Goal: Task Accomplishment & Management: Manage account settings

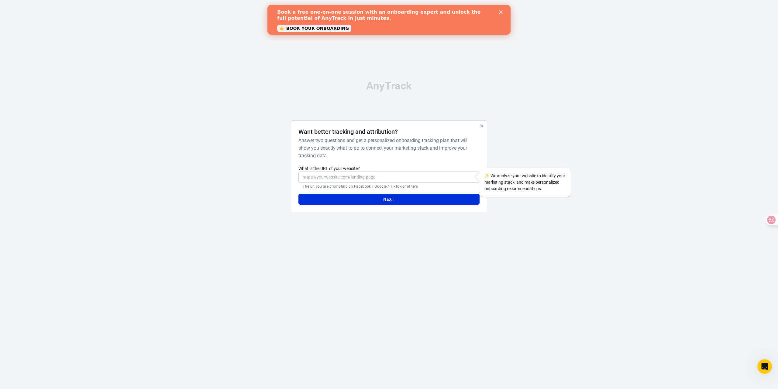
click at [397, 177] on input "What is the URL of your website?" at bounding box center [388, 176] width 181 height 11
paste input "[URL][DOMAIN_NAME]"
type input "[URL][DOMAIN_NAME]"
click at [398, 197] on button "Next" at bounding box center [388, 199] width 181 height 11
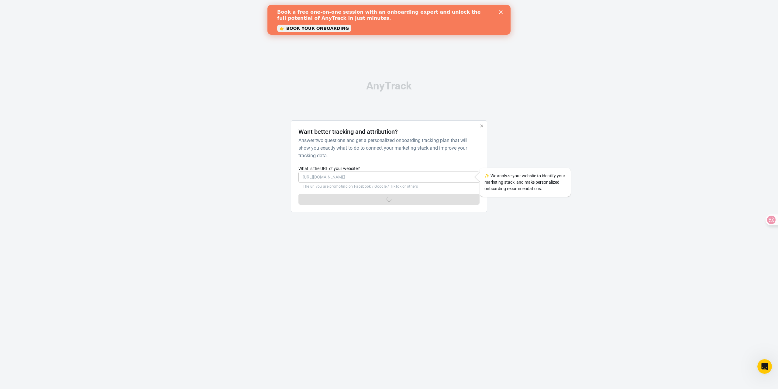
click at [501, 12] on polygon "Close" at bounding box center [501, 12] width 4 height 4
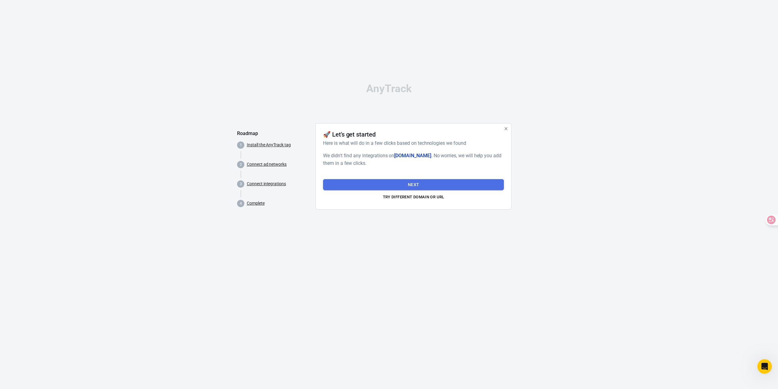
click at [453, 183] on button "Next" at bounding box center [413, 184] width 181 height 11
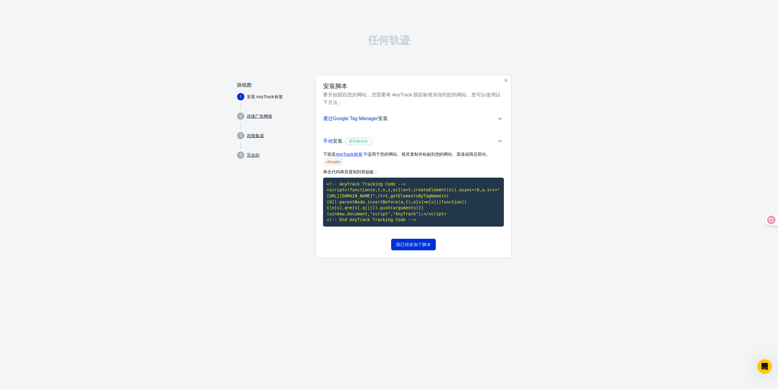
click at [493, 117] on span "通过Google Tag Manager 安装" at bounding box center [410, 119] width 174 height 8
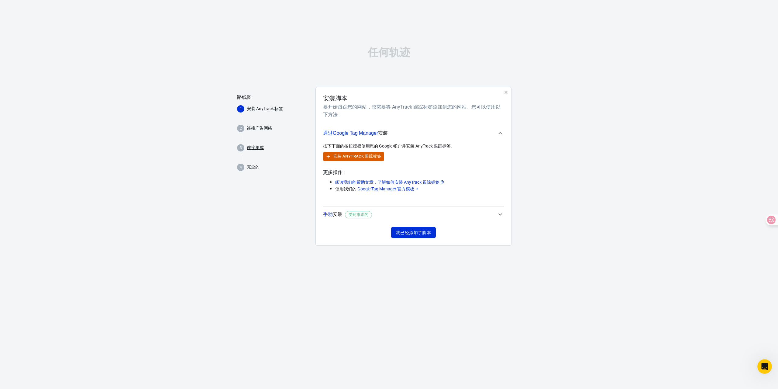
click at [483, 212] on span "手动 安装 受到推崇的" at bounding box center [410, 214] width 174 height 8
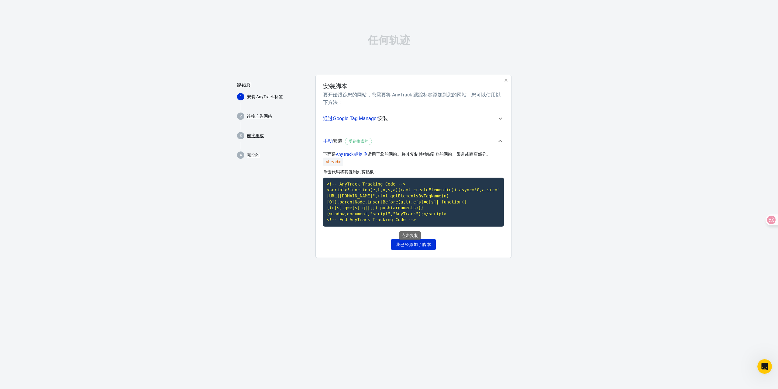
click at [380, 204] on code "<!-- AnyTrack Tracking Code --> <script>!function(e,t,n,s,a){(a=t.createElement…" at bounding box center [413, 201] width 181 height 49
click at [543, 229] on div "任何轨迹 路线图 1 安装 AnyTrack 标签 2 连接广告网络 3 连接集成 4 完全的 安装脚本 要开始跟踪您的网站，您需要将 AnyTrack 跟踪…" at bounding box center [389, 149] width 778 height 298
click at [266, 117] on font "连接广告网络" at bounding box center [260, 116] width 26 height 5
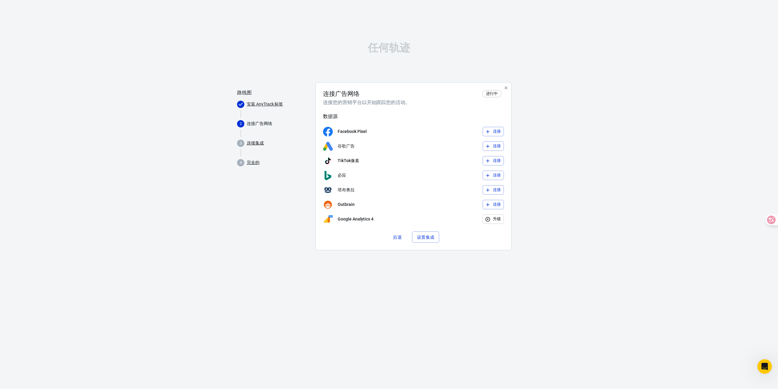
click at [254, 144] on font "连接集成" at bounding box center [255, 142] width 17 height 5
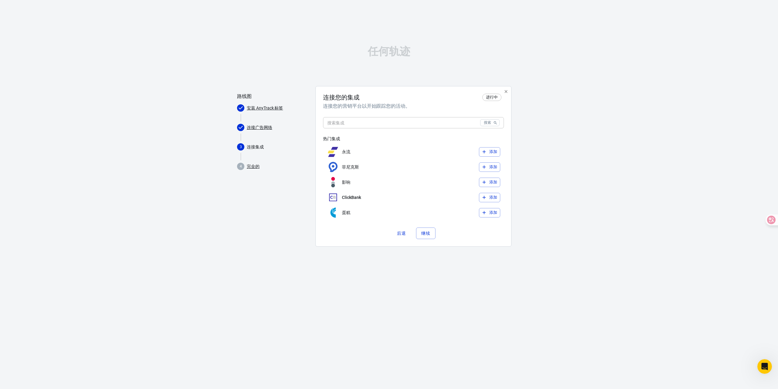
click at [255, 166] on font "完全的" at bounding box center [253, 166] width 13 height 5
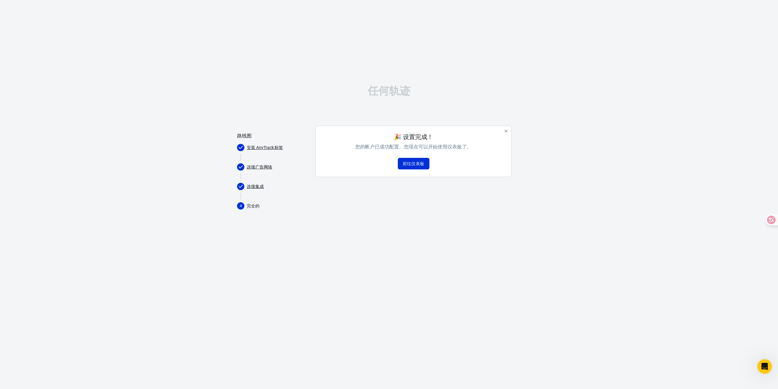
click at [266, 145] on font "安装 AnyTrack 标签" at bounding box center [265, 147] width 36 height 5
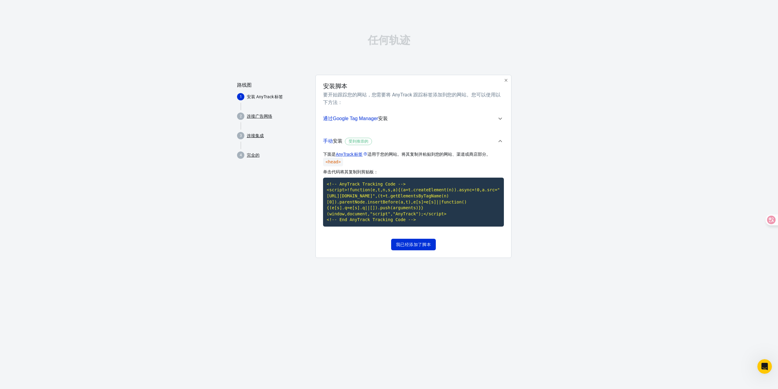
click at [253, 154] on font "完全的" at bounding box center [253, 155] width 13 height 5
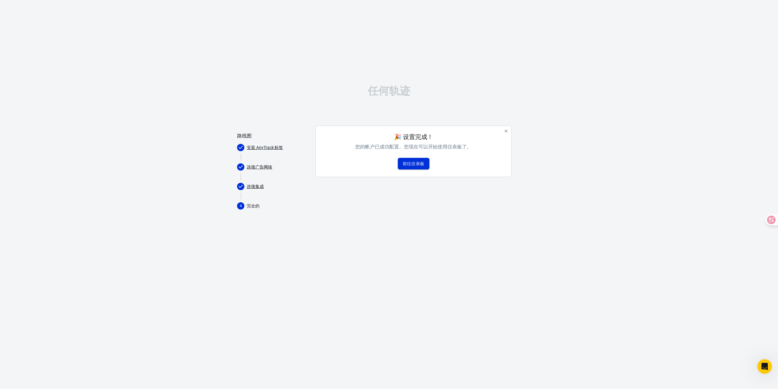
click at [419, 165] on font "前往仪表板" at bounding box center [414, 163] width 22 height 5
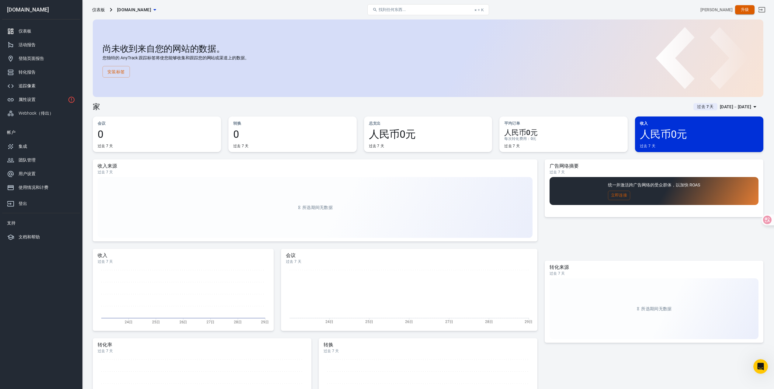
click at [744, 10] on button "升级" at bounding box center [744, 9] width 19 height 9
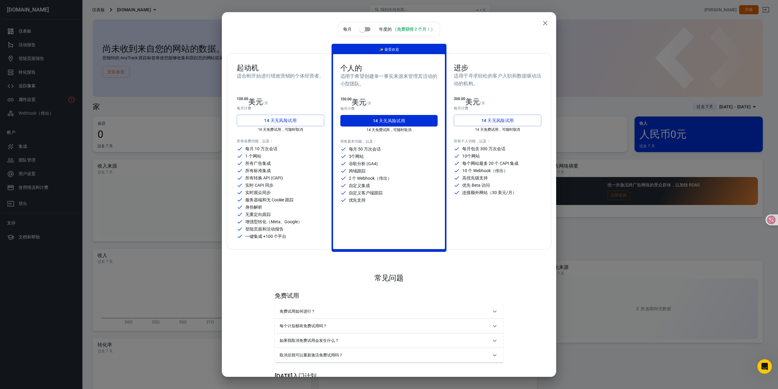
click at [371, 162] on font "谷歌分析 (GA4)" at bounding box center [363, 163] width 29 height 5
drag, startPoint x: 366, startPoint y: 169, endPoint x: 345, endPoint y: 171, distance: 20.7
click at [345, 171] on div "跨域跟踪" at bounding box center [389, 171] width 98 height 6
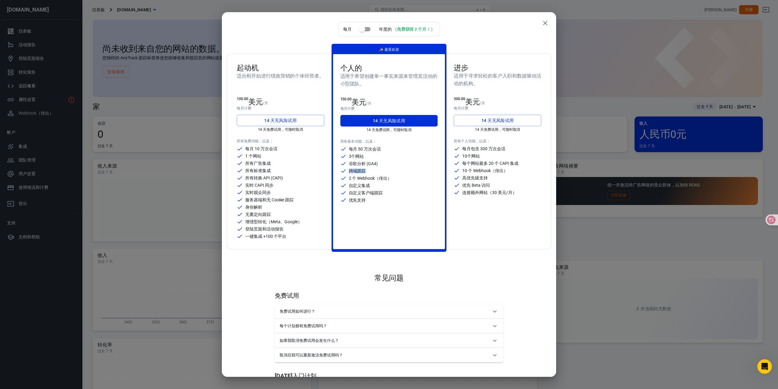
drag, startPoint x: 345, startPoint y: 171, endPoint x: 377, endPoint y: 171, distance: 31.9
click at [377, 171] on div "跨域跟踪" at bounding box center [389, 171] width 98 height 6
drag, startPoint x: 391, startPoint y: 179, endPoint x: 368, endPoint y: 177, distance: 22.9
click at [368, 177] on div "2 个 Webhook（传出）" at bounding box center [389, 178] width 98 height 6
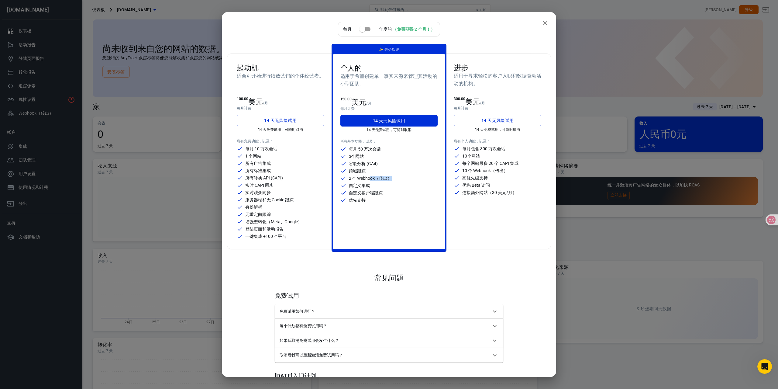
click at [368, 178] on font "2 个 Webhook（传出）" at bounding box center [370, 178] width 43 height 5
drag, startPoint x: 379, startPoint y: 178, endPoint x: 386, endPoint y: 178, distance: 7.3
click at [386, 178] on font "2 个 Webhook（传出）" at bounding box center [370, 178] width 43 height 5
click at [381, 191] on font "自定义客户端跟踪" at bounding box center [366, 192] width 34 height 5
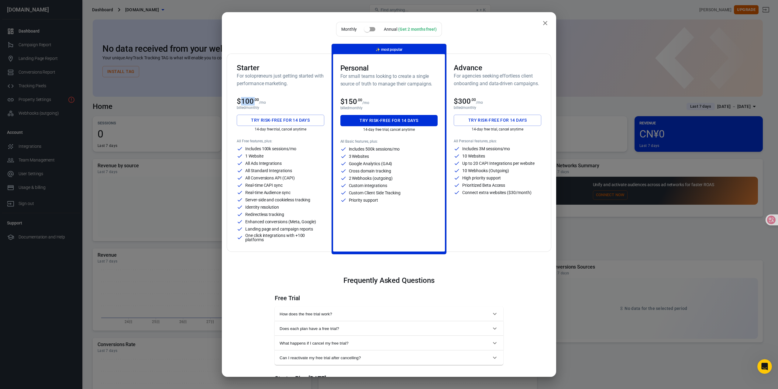
drag, startPoint x: 254, startPoint y: 101, endPoint x: 243, endPoint y: 101, distance: 11.2
click at [243, 101] on span "$100 .00" at bounding box center [248, 101] width 22 height 9
drag, startPoint x: 273, startPoint y: 149, endPoint x: 263, endPoint y: 149, distance: 9.4
click at [263, 149] on p "Includes 100k sessions/mo" at bounding box center [270, 148] width 51 height 4
copy p "100k"
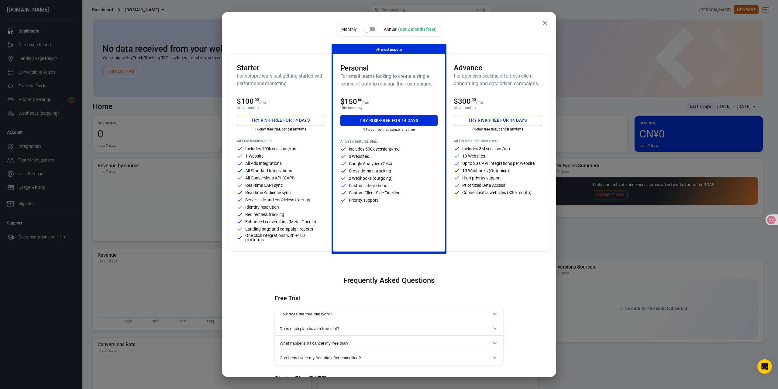
click at [286, 86] on h6 "For solopreneurs just getting started with performance marketing." at bounding box center [281, 79] width 88 height 15
drag, startPoint x: 283, startPoint y: 118, endPoint x: 300, endPoint y: 146, distance: 33.7
click at [283, 118] on button "Try risk-free for 14 days" at bounding box center [281, 120] width 88 height 11
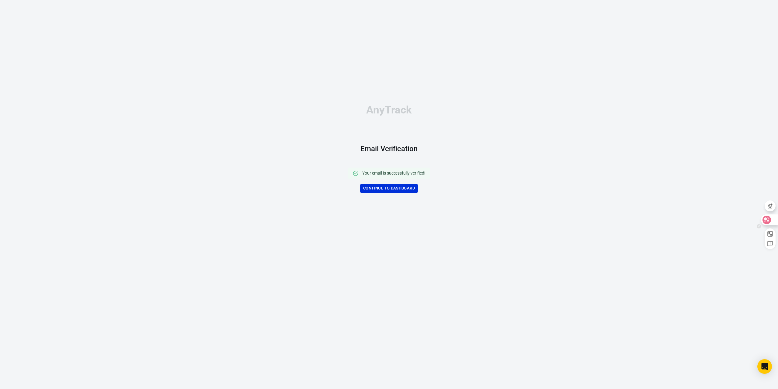
drag, startPoint x: 771, startPoint y: 222, endPoint x: 767, endPoint y: 223, distance: 4.1
click at [771, 222] on div at bounding box center [769, 219] width 16 height 11
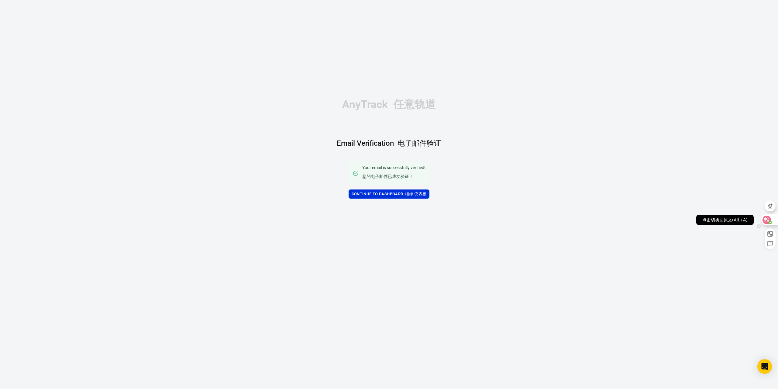
click at [767, 221] on icon at bounding box center [767, 220] width 6 height 6
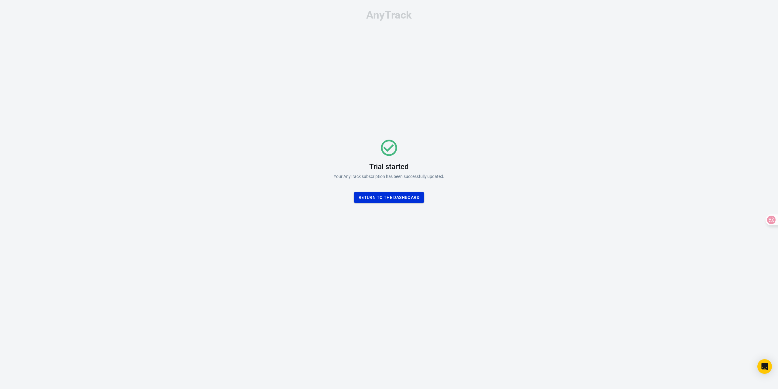
click at [391, 197] on button "Return To the dashboard" at bounding box center [389, 197] width 71 height 11
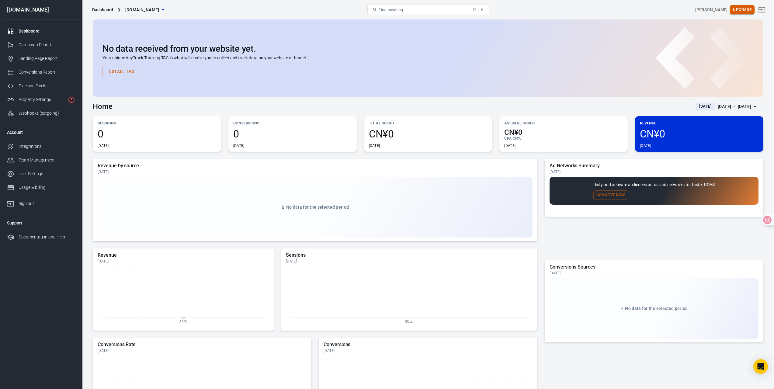
click at [742, 9] on button "Upgrade" at bounding box center [741, 9] width 25 height 9
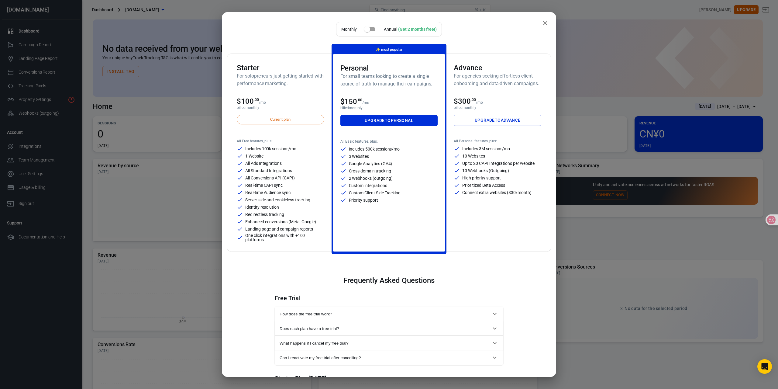
drag, startPoint x: 629, startPoint y: 46, endPoint x: 605, endPoint y: 58, distance: 27.2
click at [629, 46] on div "Monthly Annual (Get 2 months free!) Starter For solopreneurs just getting start…" at bounding box center [389, 194] width 778 height 389
click at [542, 23] on icon "close" at bounding box center [545, 22] width 7 height 7
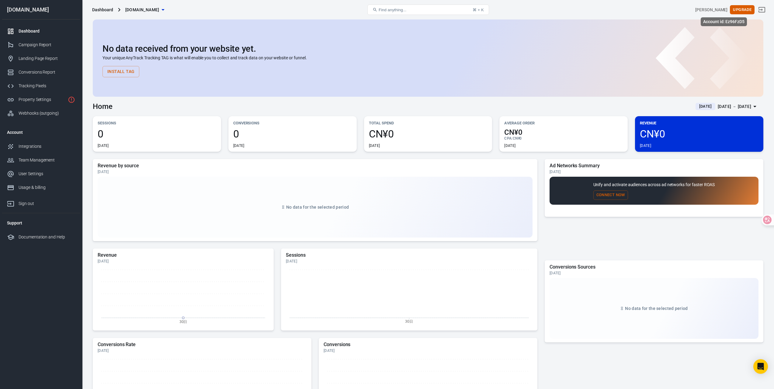
click at [726, 8] on div "[PERSON_NAME]" at bounding box center [711, 10] width 32 height 6
click at [30, 143] on div "Integrations" at bounding box center [47, 146] width 57 height 6
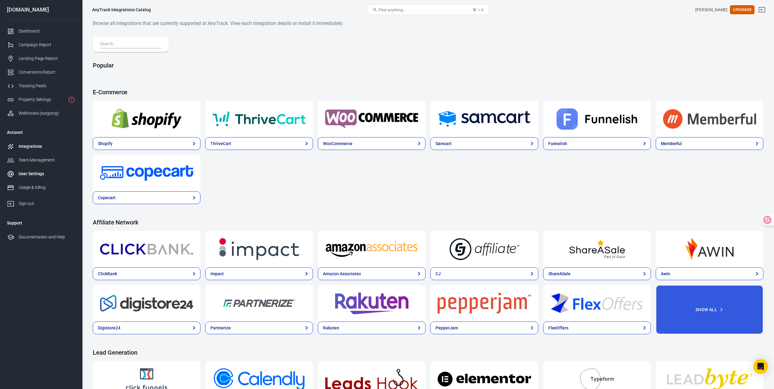
click at [43, 175] on div "User Settings" at bounding box center [47, 174] width 57 height 6
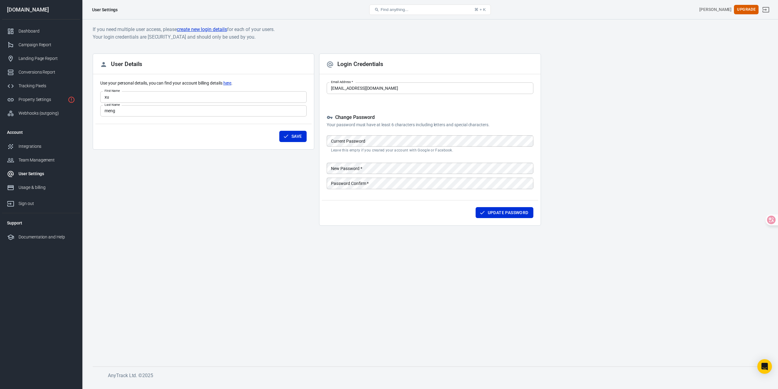
click at [418, 6] on button "Find anything... ⌘ + K" at bounding box center [430, 10] width 122 height 10
click at [268, 192] on div "User Details Use your personal details, you can find your account billing detai…" at bounding box center [204, 141] width 222 height 177
click at [41, 177] on div "User Settings" at bounding box center [47, 174] width 57 height 6
click at [40, 186] on div "Usage & billing" at bounding box center [47, 187] width 57 height 6
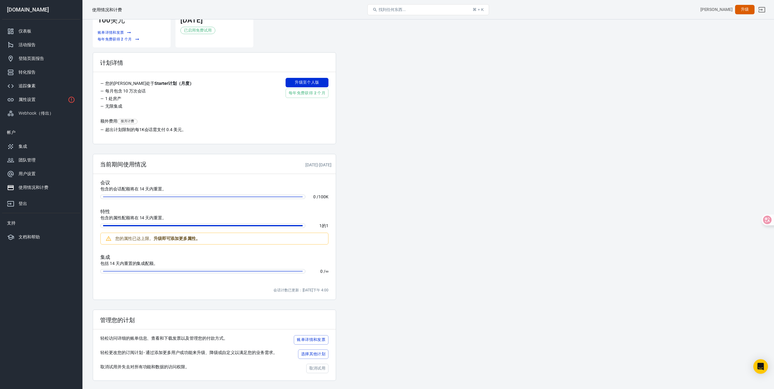
scroll to position [46, 0]
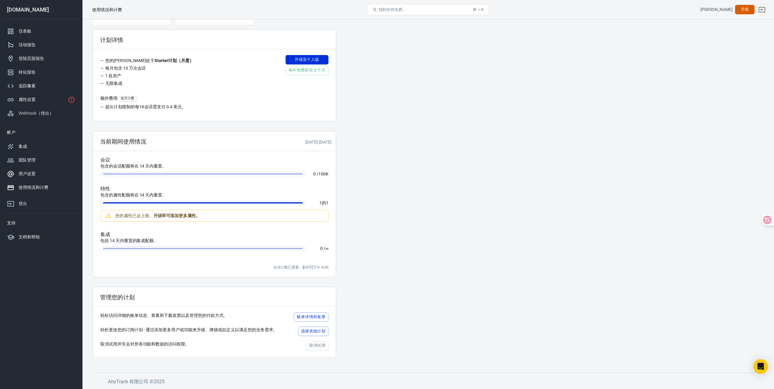
click at [39, 172] on div "用户设置" at bounding box center [47, 174] width 57 height 6
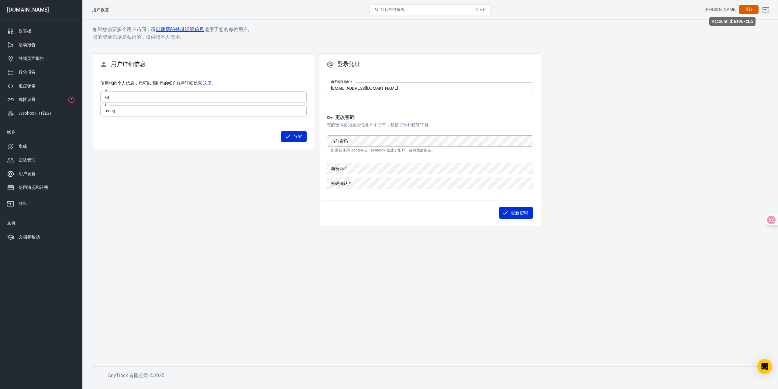
click at [732, 9] on font "[PERSON_NAME]" at bounding box center [721, 9] width 32 height 5
click at [36, 174] on div "用户设置" at bounding box center [47, 174] width 57 height 6
click at [33, 119] on link "Webhook（传出）" at bounding box center [41, 113] width 78 height 14
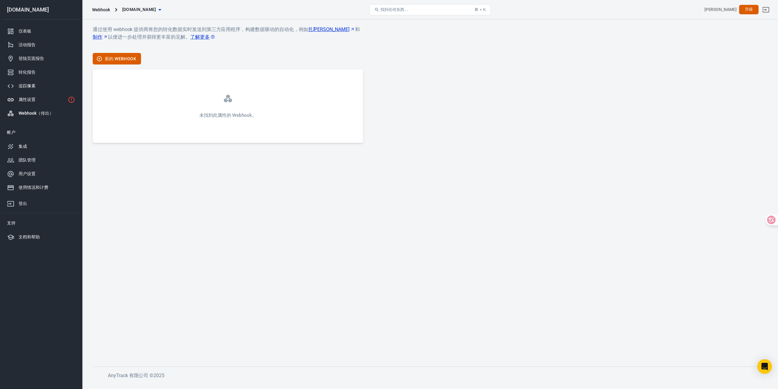
click at [37, 101] on div "属性设置" at bounding box center [42, 99] width 47 height 6
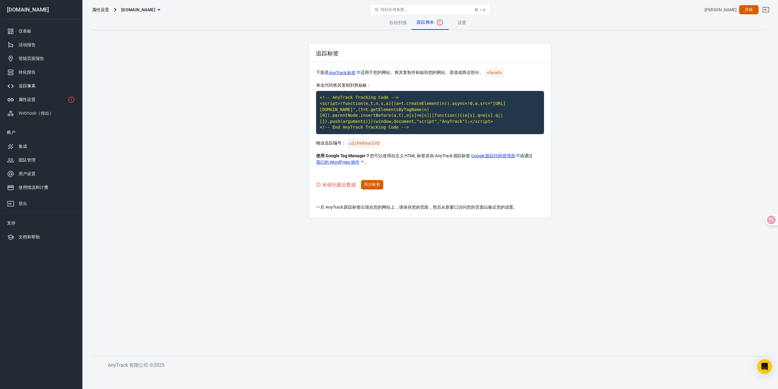
click at [43, 88] on div "追踪像素" at bounding box center [47, 86] width 57 height 6
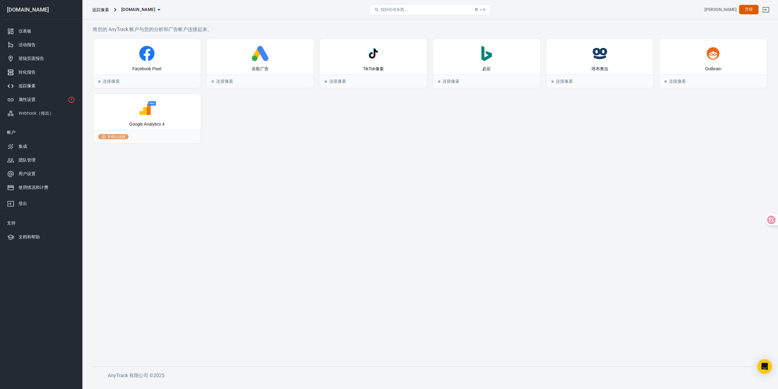
click at [43, 75] on div "转化报告" at bounding box center [47, 72] width 57 height 6
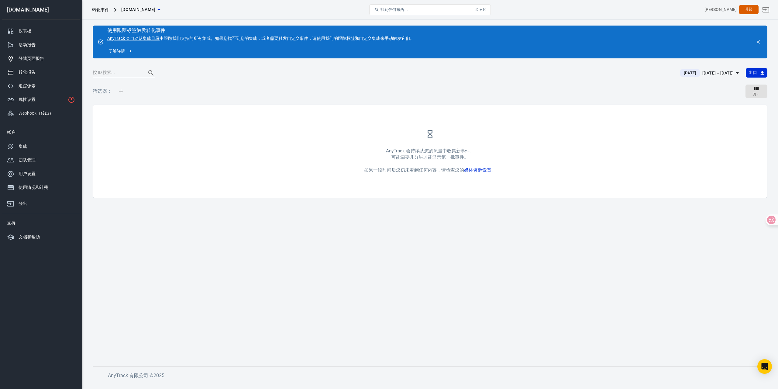
click at [46, 59] on div "登陆页面报告" at bounding box center [47, 58] width 57 height 6
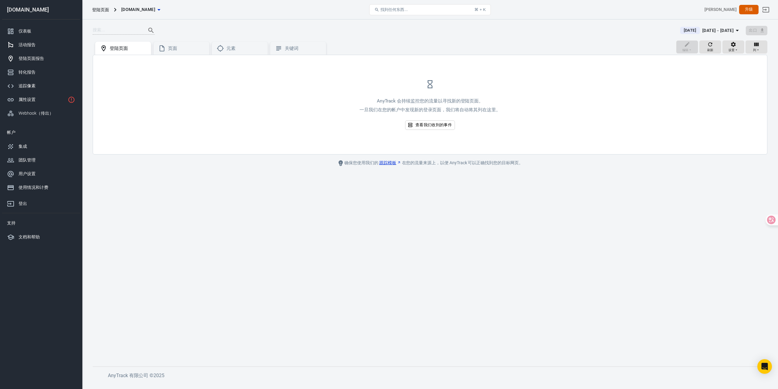
click at [44, 45] on div "活动报告" at bounding box center [47, 45] width 57 height 6
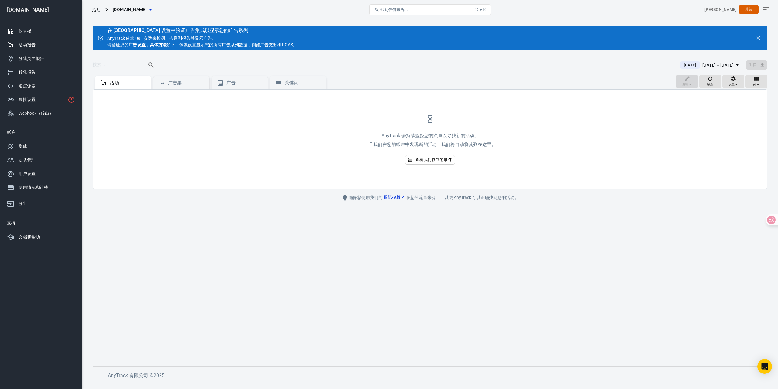
click at [31, 31] on font "仪表板" at bounding box center [25, 31] width 13 height 5
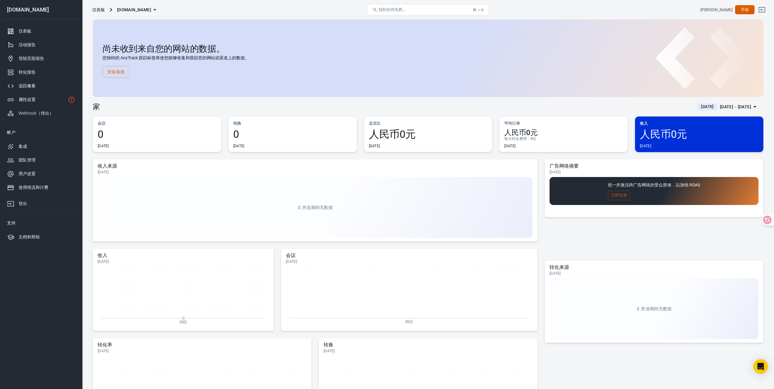
click at [665, 137] on font "人民币0元" at bounding box center [662, 134] width 47 height 12
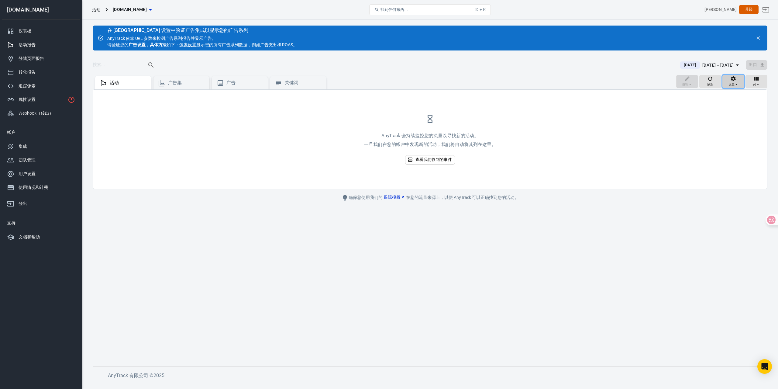
click at [738, 80] on div "设置" at bounding box center [734, 82] width 10 height 12
click at [634, 140] on div at bounding box center [389, 194] width 778 height 389
click at [154, 10] on icon "button" at bounding box center [150, 9] width 7 height 7
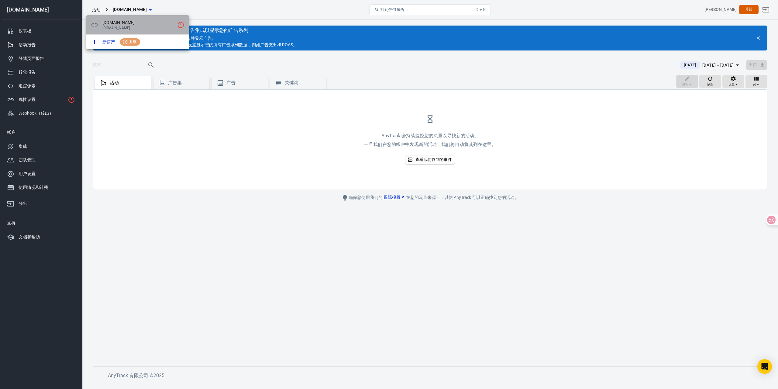
click at [129, 26] on span "[DOMAIN_NAME]" at bounding box center [138, 22] width 72 height 6
click at [28, 235] on div at bounding box center [389, 194] width 778 height 389
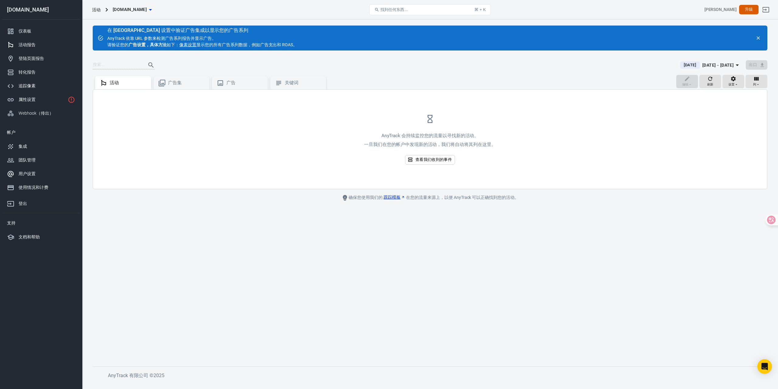
click at [34, 174] on font "用户设置" at bounding box center [27, 173] width 17 height 5
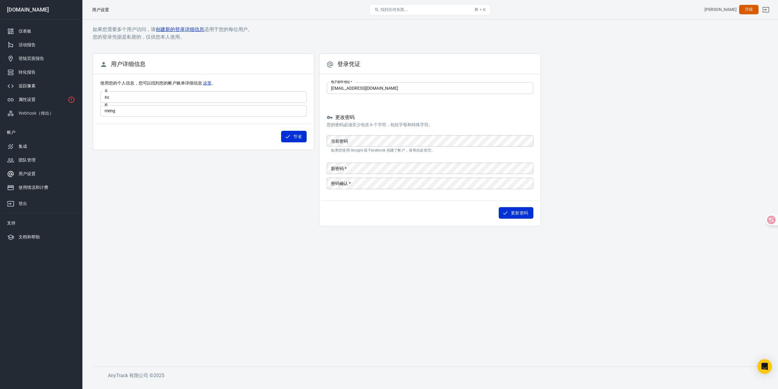
click at [192, 31] on font "创建新的登录详细信息" at bounding box center [180, 29] width 49 height 6
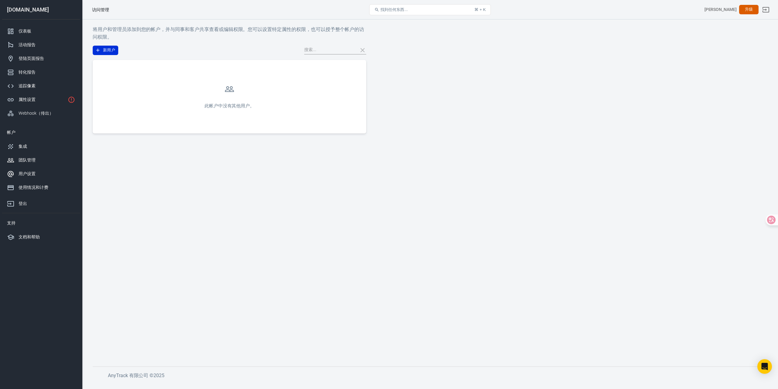
click at [32, 172] on font "用户设置" at bounding box center [27, 173] width 17 height 5
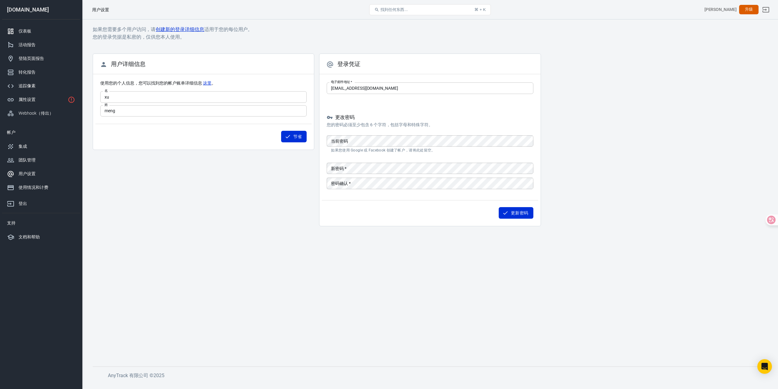
click at [40, 34] on link "仪表板" at bounding box center [41, 31] width 78 height 14
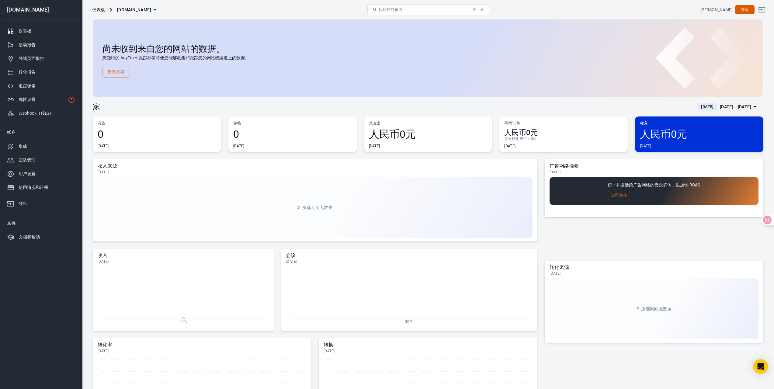
click at [761, 374] on div "转化来源 今天 所选期间无数据" at bounding box center [653, 321] width 219 height 123
click at [760, 363] on div "打开 Intercom Messenger" at bounding box center [760, 366] width 16 height 16
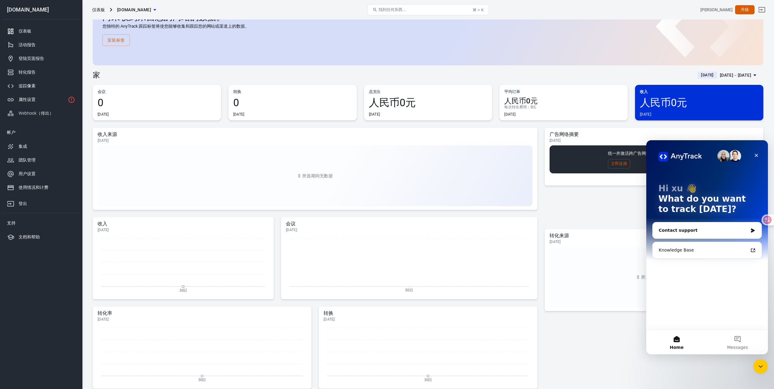
scroll to position [91, 0]
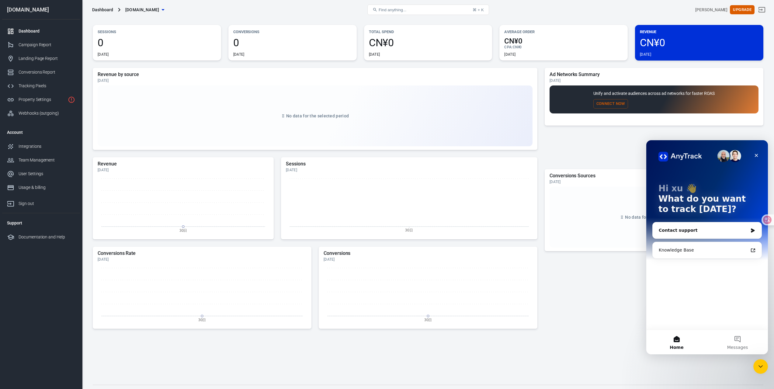
click at [204, 12] on div "Dashboard honestgrades.com" at bounding box center [202, 9] width 224 height 15
click at [167, 9] on icon "button" at bounding box center [162, 9] width 7 height 7
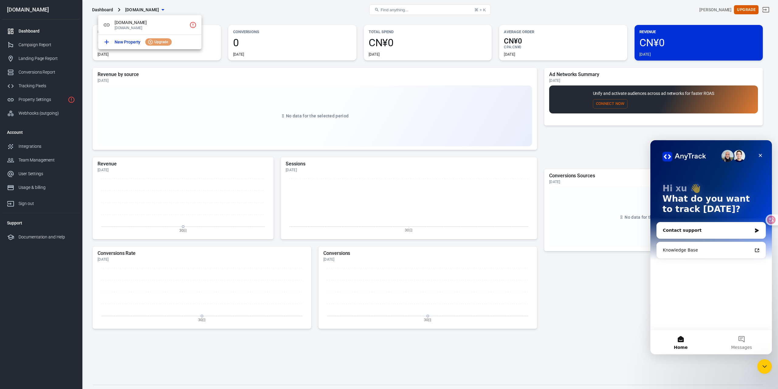
click at [172, 9] on div at bounding box center [389, 194] width 778 height 389
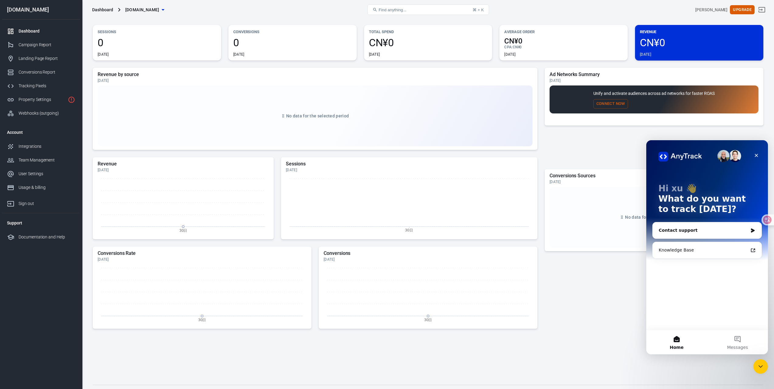
click at [712, 227] on div "Contact support" at bounding box center [702, 230] width 89 height 6
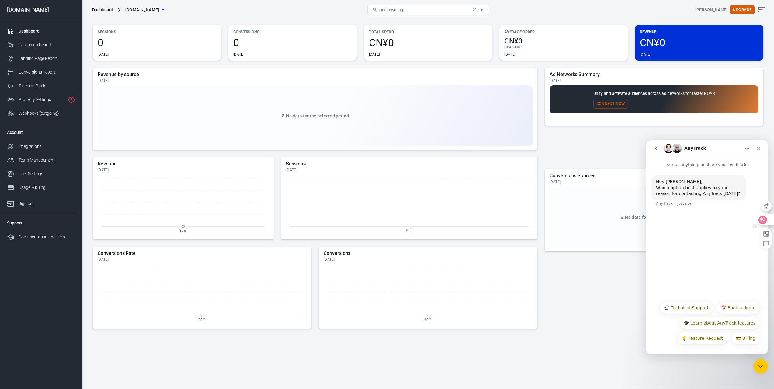
click at [769, 219] on div at bounding box center [764, 219] width 16 height 11
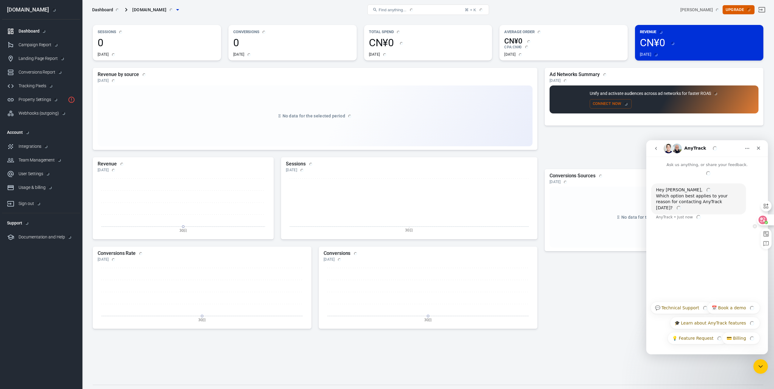
click at [767, 219] on div at bounding box center [764, 219] width 16 height 11
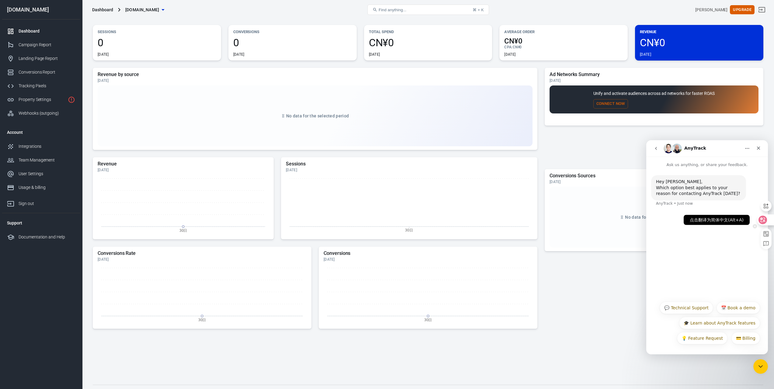
click at [767, 219] on div at bounding box center [764, 219] width 16 height 11
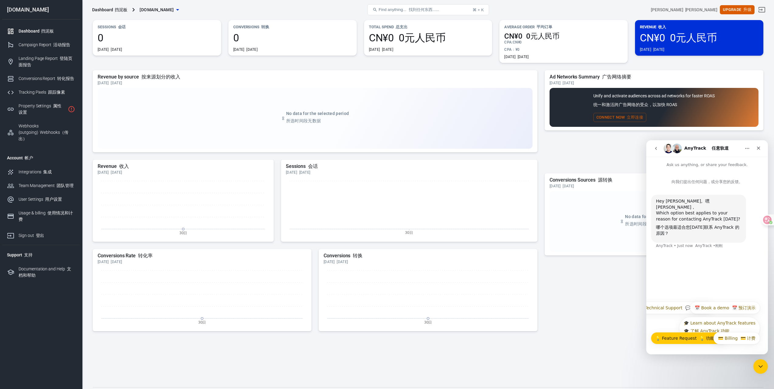
scroll to position [123, 0]
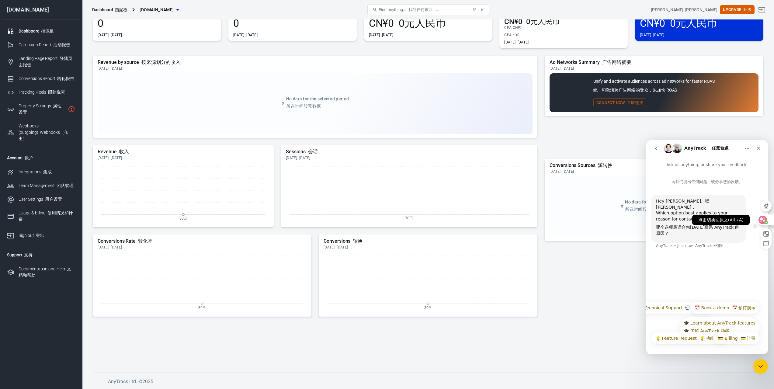
click at [766, 219] on icon at bounding box center [762, 219] width 9 height 9
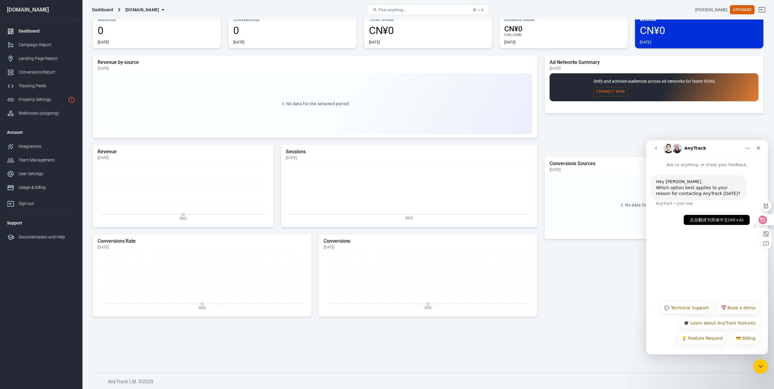
scroll to position [103, 0]
click at [684, 311] on button "💬 Technical Support" at bounding box center [685, 308] width 53 height 12
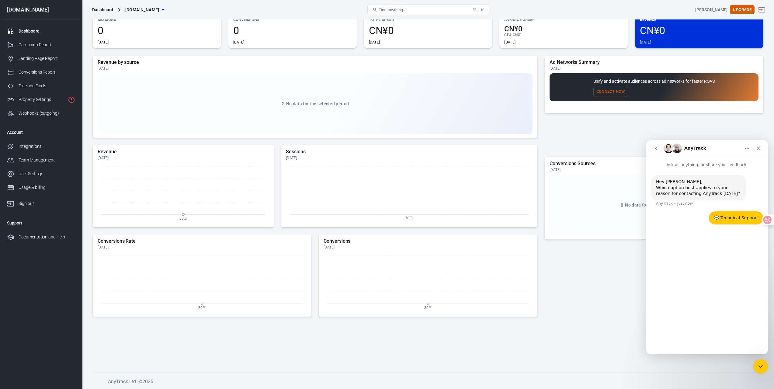
click at [733, 215] on div "💬 Technical Support" at bounding box center [735, 218] width 44 height 6
click at [657, 150] on icon "go back" at bounding box center [655, 148] width 5 height 5
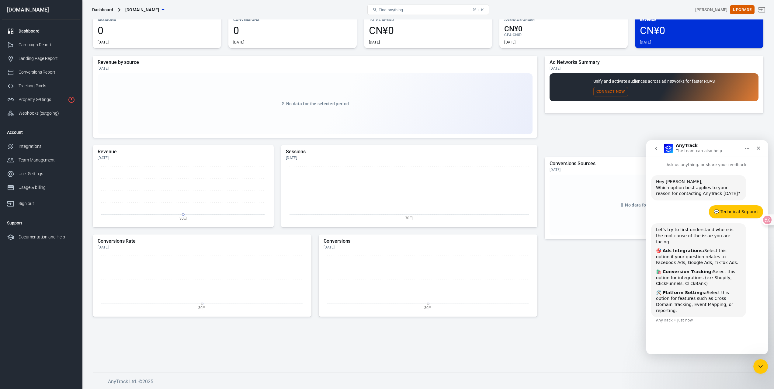
click at [685, 339] on div "Hey xu, Which option best applies to your reason for contacting AnyTrack today?…" at bounding box center [707, 258] width 122 height 181
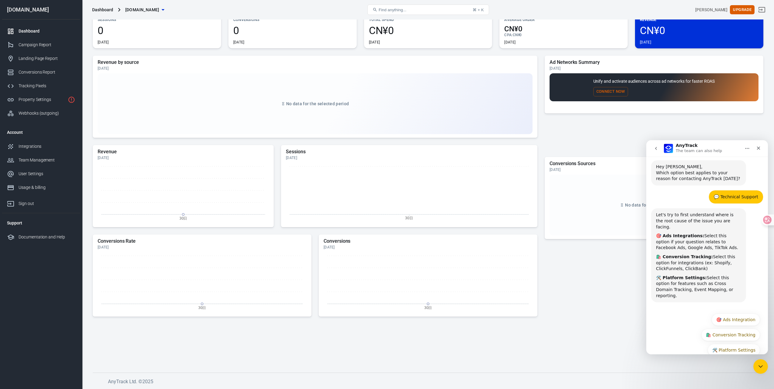
drag, startPoint x: 687, startPoint y: 306, endPoint x: 667, endPoint y: 291, distance: 24.8
click at [667, 291] on div "Let's try to first understand where is the root cause of the issue you are faci…" at bounding box center [707, 258] width 112 height 101
click at [764, 219] on icon at bounding box center [762, 219] width 5 height 5
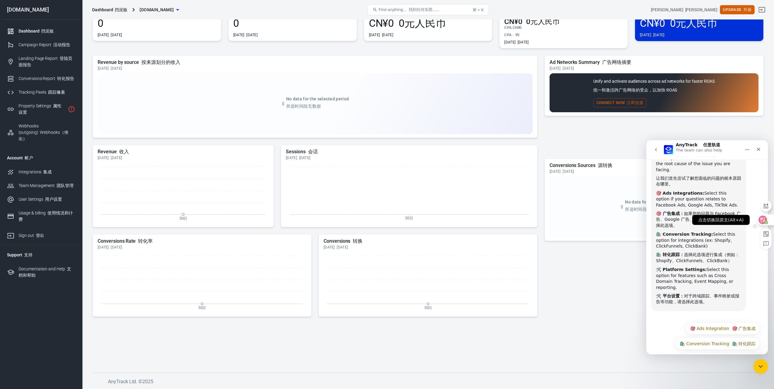
scroll to position [100, 0]
click at [766, 221] on circle at bounding box center [765, 222] width 3 height 3
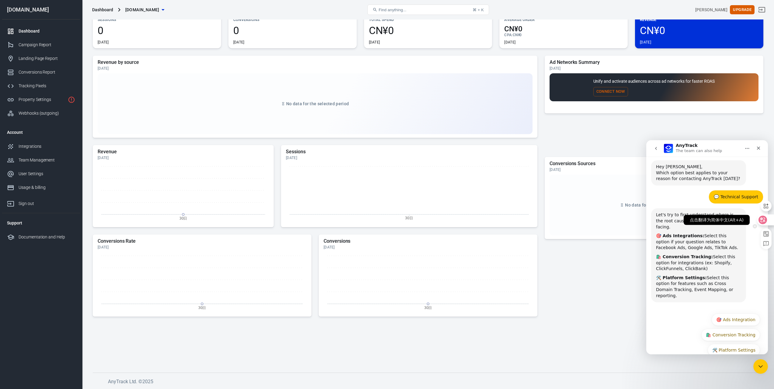
scroll to position [103, 0]
click at [745, 344] on button "🛠️ Platform Settings" at bounding box center [733, 350] width 52 height 12
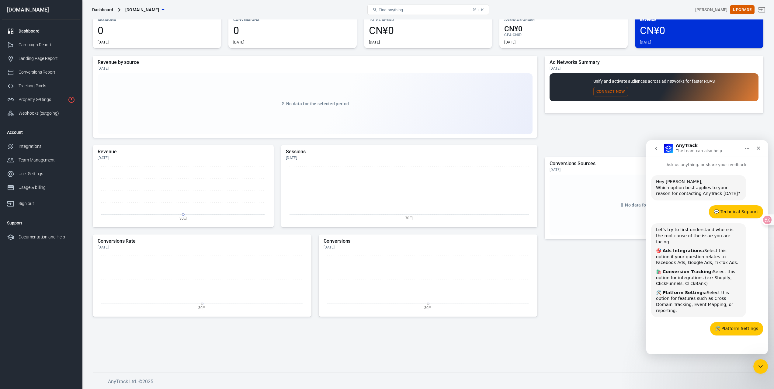
scroll to position [2, 0]
click at [746, 150] on icon "Home" at bounding box center [746, 148] width 5 height 5
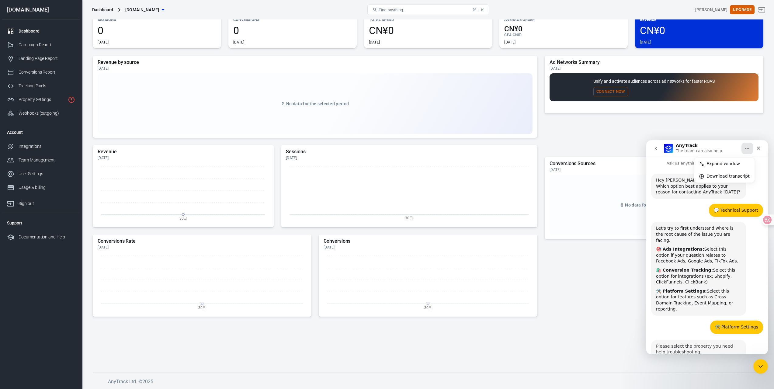
scroll to position [12, 0]
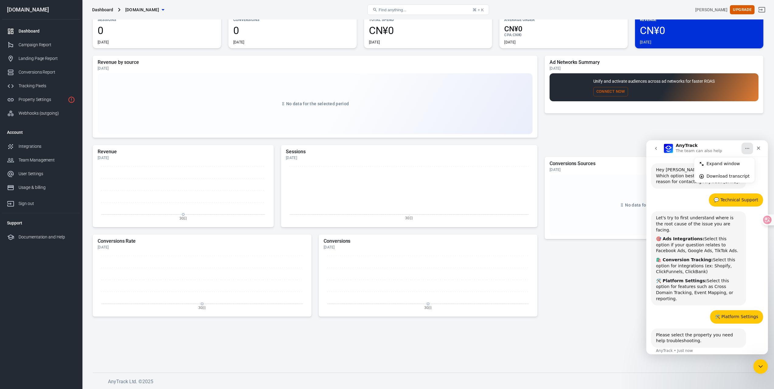
click at [686, 312] on div "🛠️ Platform Settings xu • Just now" at bounding box center [707, 319] width 112 height 18
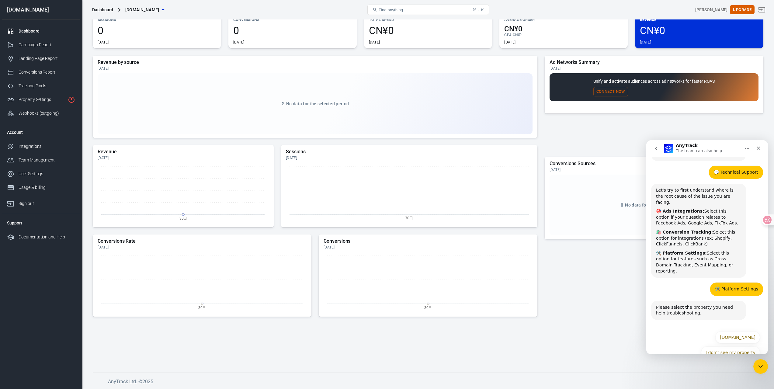
scroll to position [42, 0]
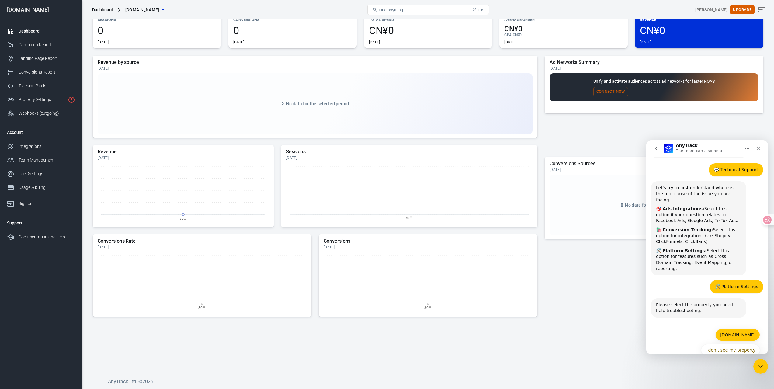
click at [744, 329] on button "[DOMAIN_NAME]" at bounding box center [737, 335] width 45 height 12
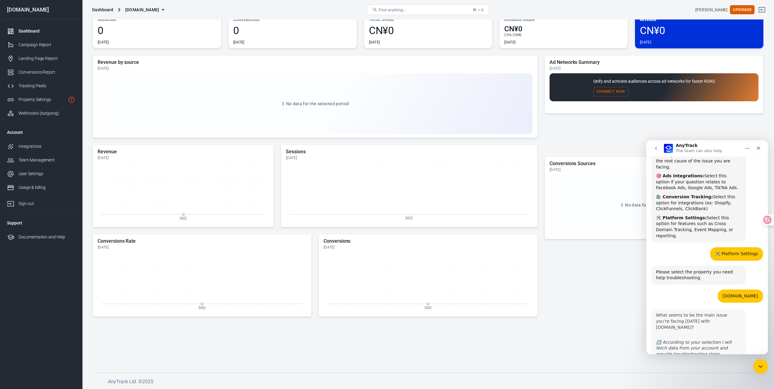
scroll to position [111, 0]
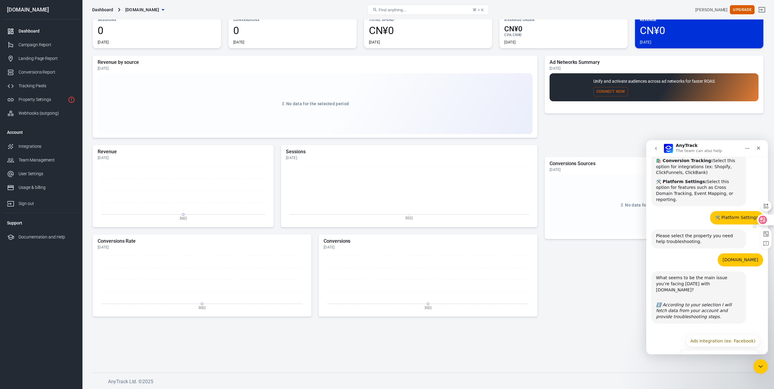
click at [763, 220] on icon at bounding box center [762, 220] width 6 height 6
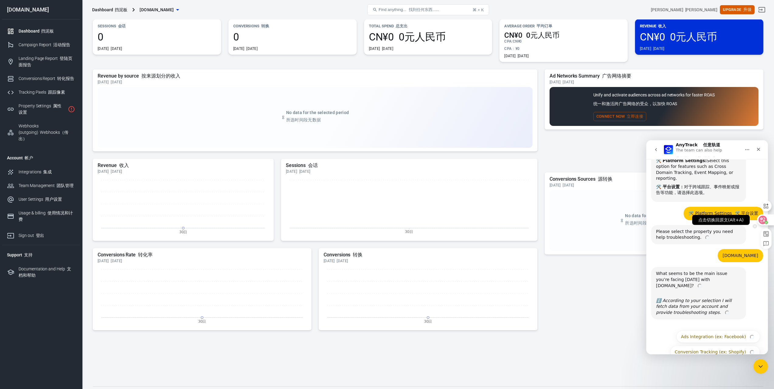
scroll to position [195, 0]
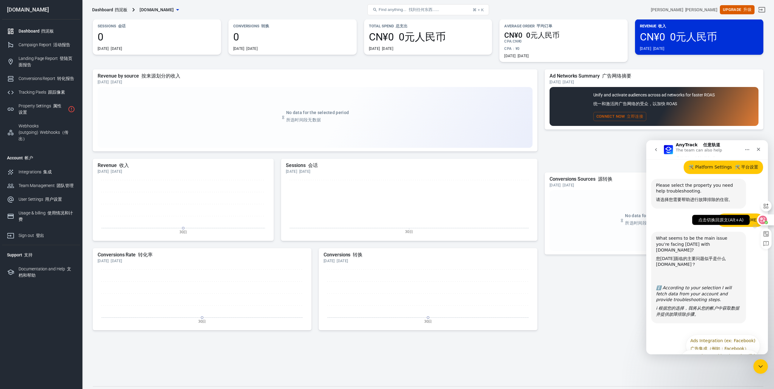
drag, startPoint x: 763, startPoint y: 220, endPoint x: 53, endPoint y: 55, distance: 728.9
click at [763, 220] on icon at bounding box center [762, 220] width 6 height 6
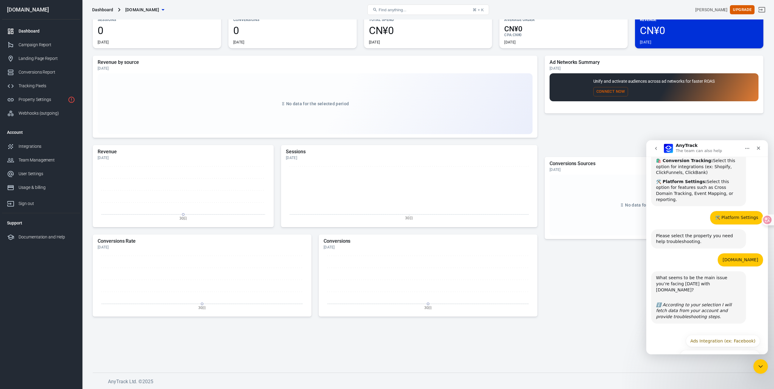
click at [657, 150] on icon "go back" at bounding box center [655, 148] width 5 height 5
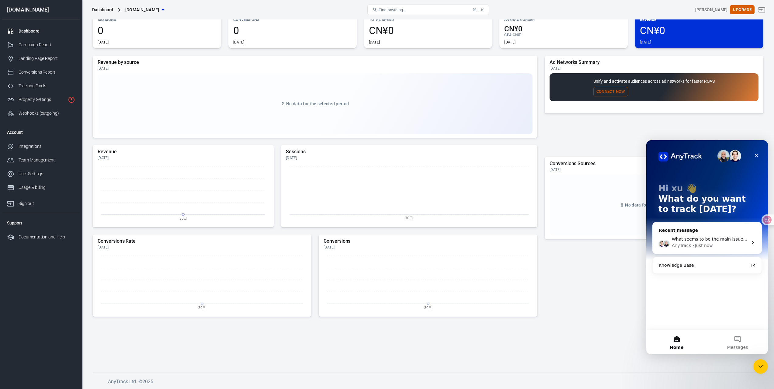
scroll to position [0, 0]
click at [721, 243] on div "AnyTrack • Just now" at bounding box center [709, 245] width 76 height 6
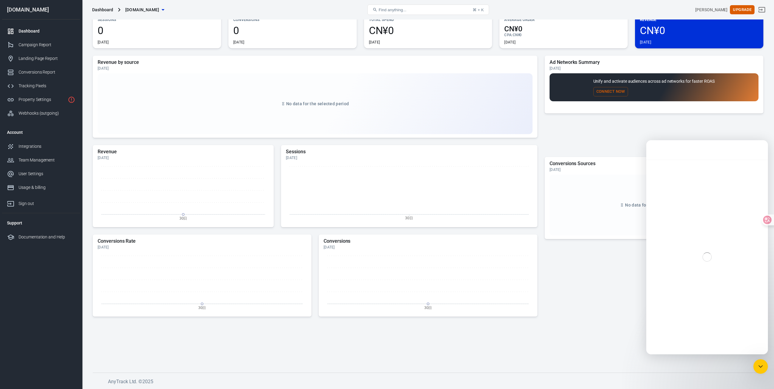
scroll to position [111, 0]
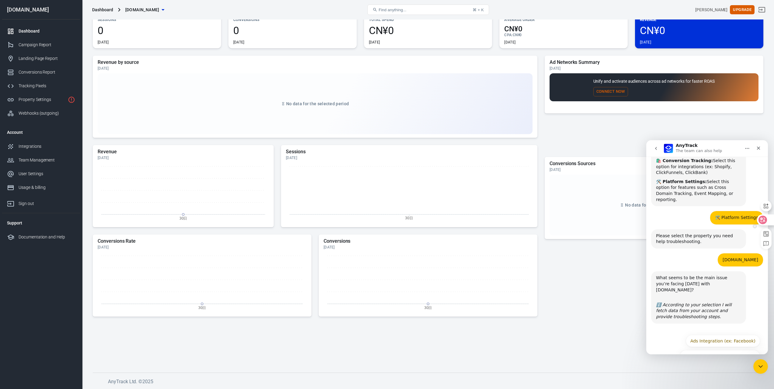
click at [760, 219] on icon at bounding box center [762, 219] width 5 height 5
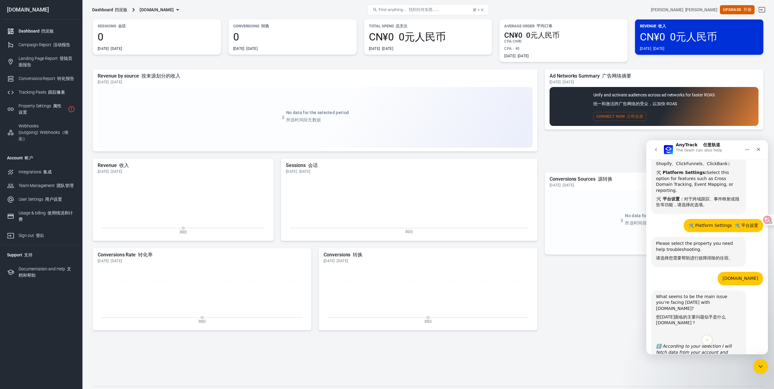
scroll to position [266, 0]
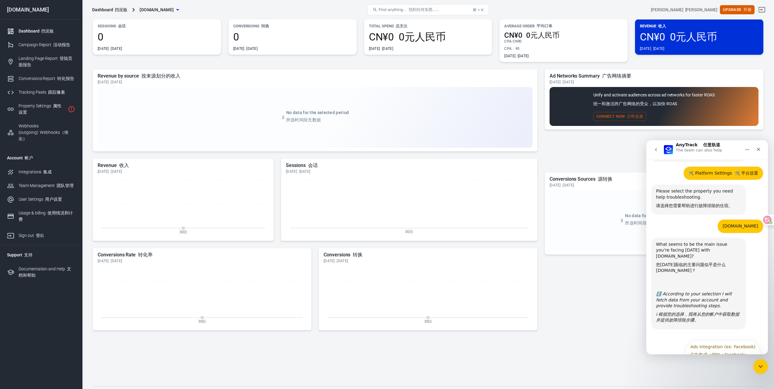
click at [747, 151] on icon "Home" at bounding box center [746, 149] width 5 height 5
click at [728, 161] on div "Expand window 展开窗口" at bounding box center [733, 165] width 79 height 12
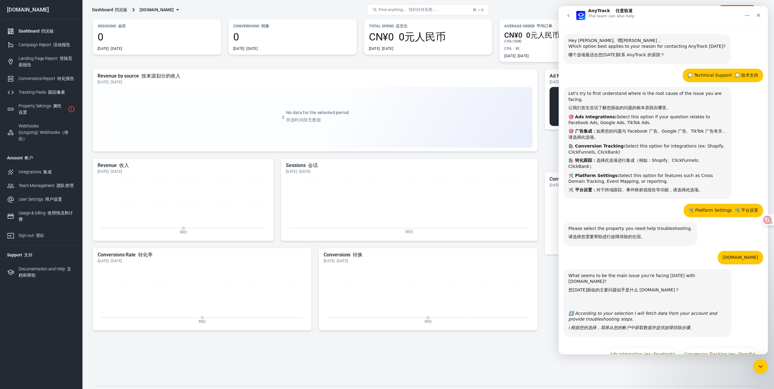
scroll to position [0, 0]
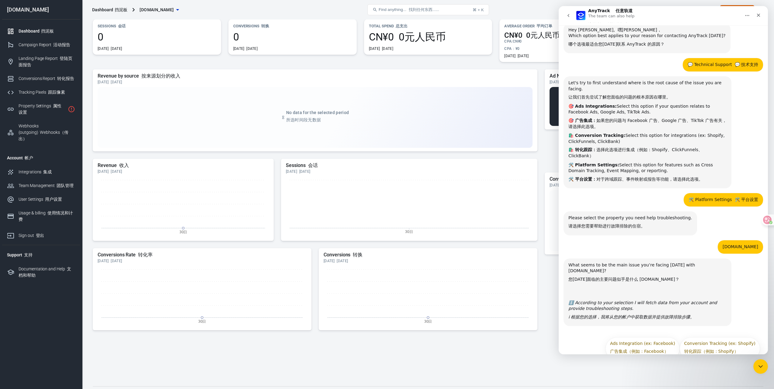
click at [570, 16] on icon "go back" at bounding box center [568, 15] width 5 height 5
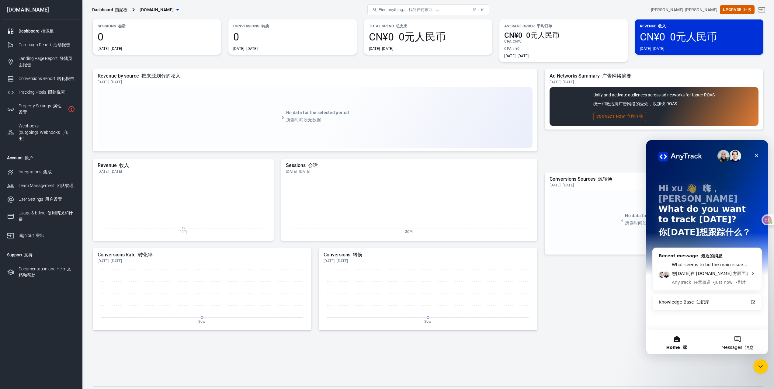
click at [737, 339] on button "Messages 消息" at bounding box center [737, 342] width 61 height 24
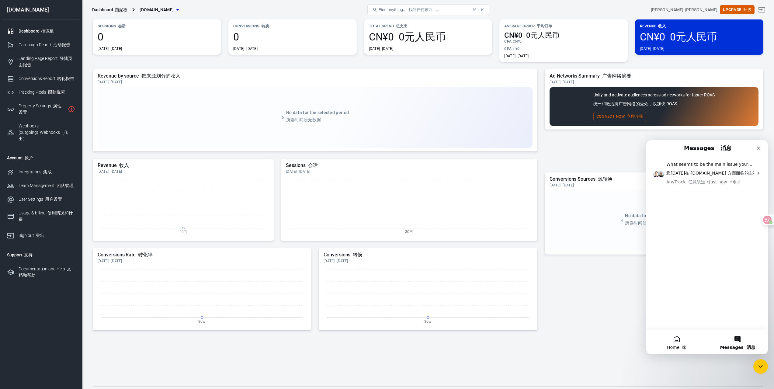
click at [684, 338] on button "Home 家" at bounding box center [676, 342] width 61 height 24
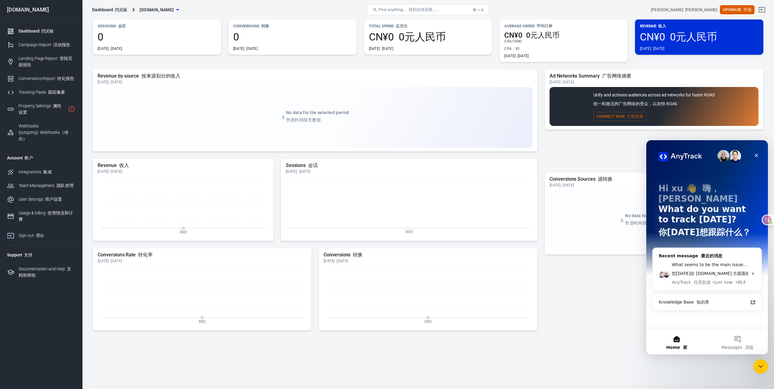
click at [727, 158] on img "Intercom messenger" at bounding box center [723, 156] width 12 height 12
click at [725, 155] on img "Intercom messenger" at bounding box center [723, 156] width 12 height 12
click at [751, 271] on icon "Intercom messenger" at bounding box center [752, 273] width 5 height 5
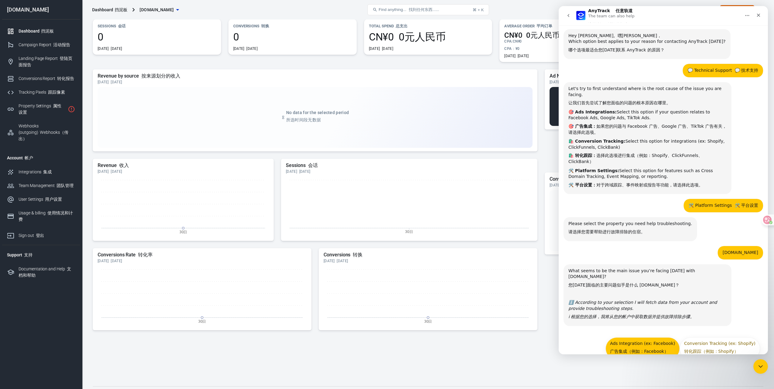
click at [659, 337] on button "Ads Integration (ex: Facebook) 广告集成（例如：Facebook）" at bounding box center [642, 348] width 74 height 22
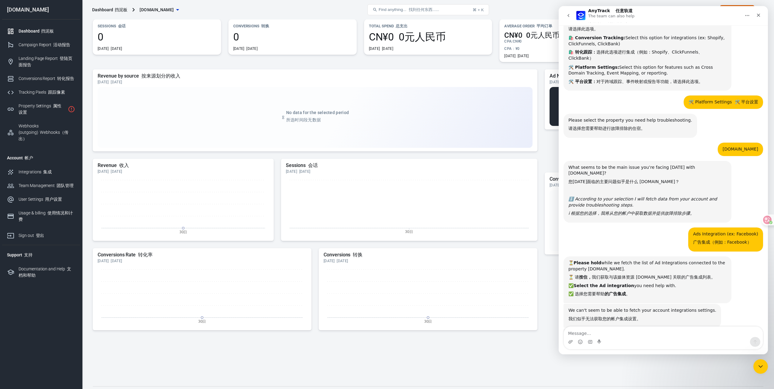
scroll to position [170, 0]
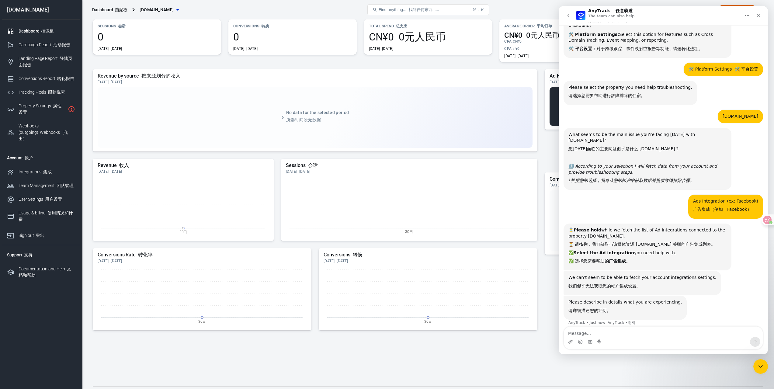
click at [624, 336] on textarea "Message…" at bounding box center [662, 331] width 199 height 10
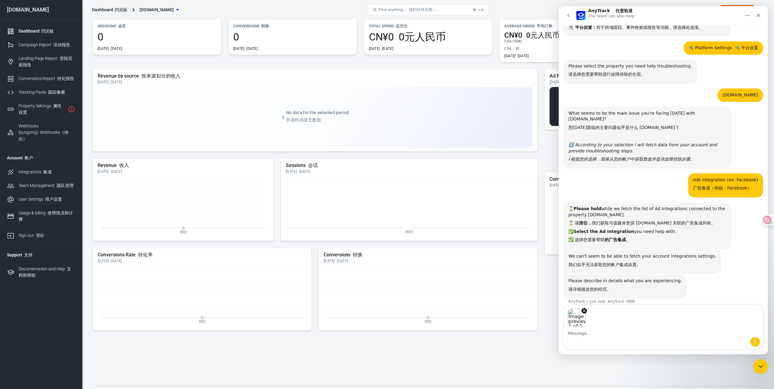
scroll to position [192, 0]
click at [628, 321] on div "Image previews" at bounding box center [662, 316] width 199 height 22
click at [621, 329] on textarea "Message…" at bounding box center [662, 331] width 199 height 10
paste textarea "I want to change the currency to US dollars, where can I find it?"
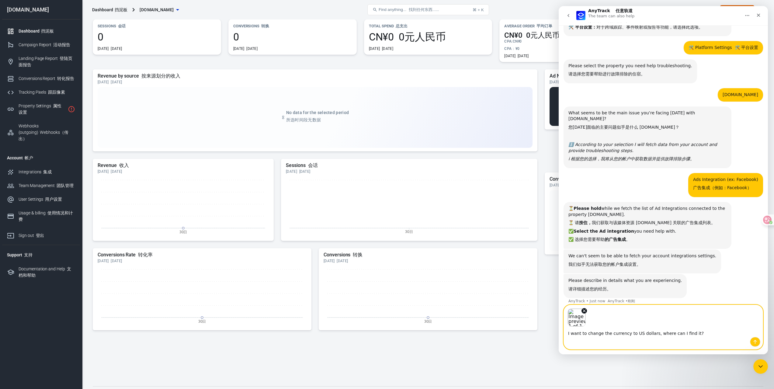
type textarea "I want to change the currency to US dollars, where can I find it?"
click at [754, 340] on icon "Send a message…" at bounding box center [754, 341] width 5 height 5
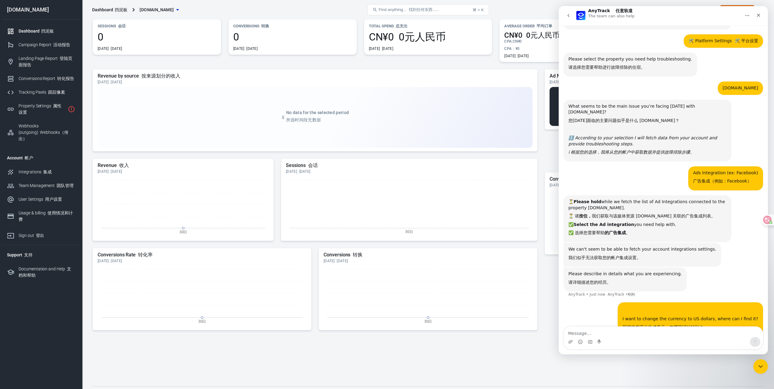
scroll to position [209, 0]
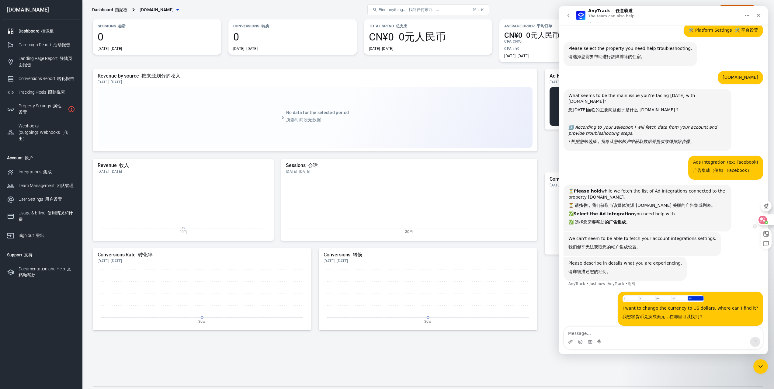
click at [769, 219] on div at bounding box center [764, 219] width 16 height 11
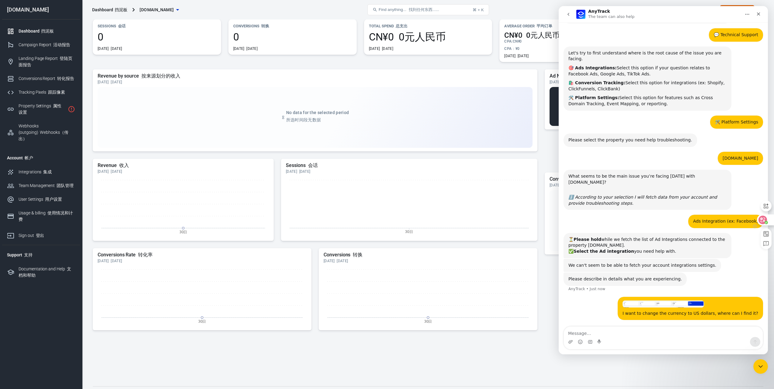
scroll to position [37, 0]
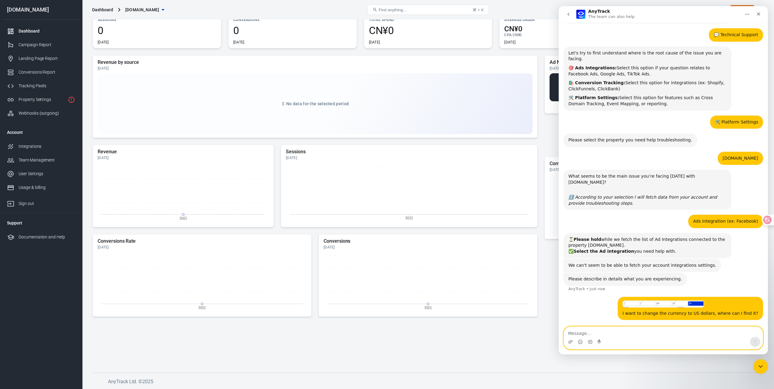
click at [660, 336] on textarea "Message…" at bounding box center [662, 331] width 199 height 10
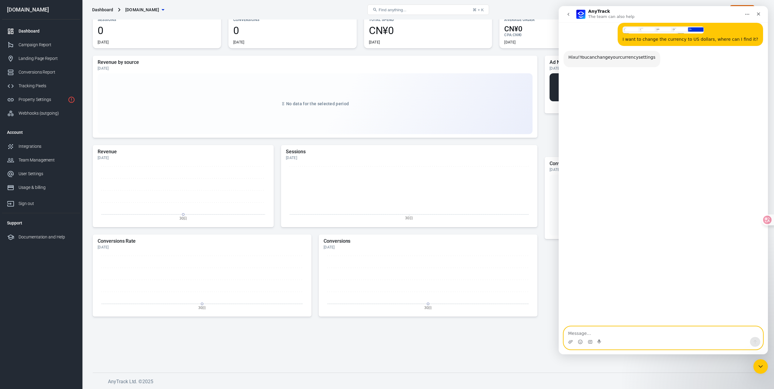
scroll to position [306, 0]
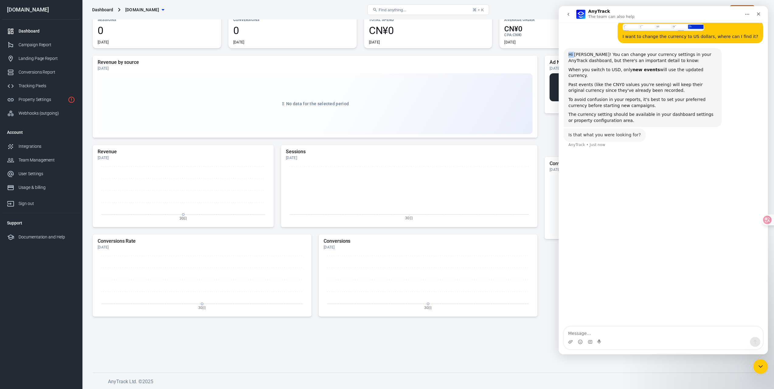
drag, startPoint x: 634, startPoint y: 121, endPoint x: 574, endPoint y: 53, distance: 91.5
click at [588, 68] on div "When you switch to USD, only new events will use the updated currency." at bounding box center [642, 73] width 148 height 12
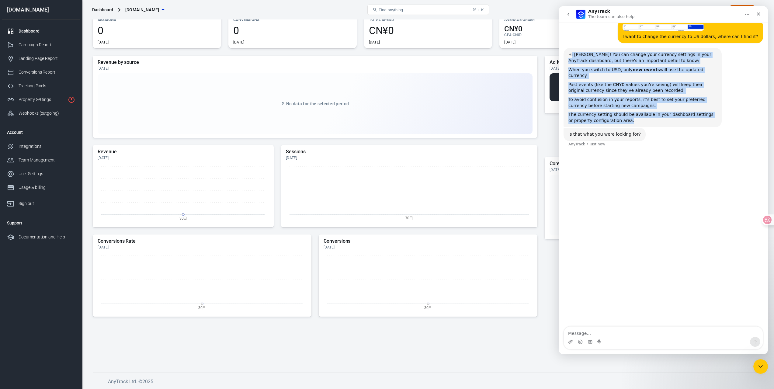
drag, startPoint x: 571, startPoint y: 54, endPoint x: 663, endPoint y: 119, distance: 112.7
click at [663, 119] on div "Hi xu! You can change your currency settings in your AnyTrack dashboard, but th…" at bounding box center [642, 88] width 148 height 72
copy div "i xu! You can change your currency settings in your AnyTrack dashboard, but the…"
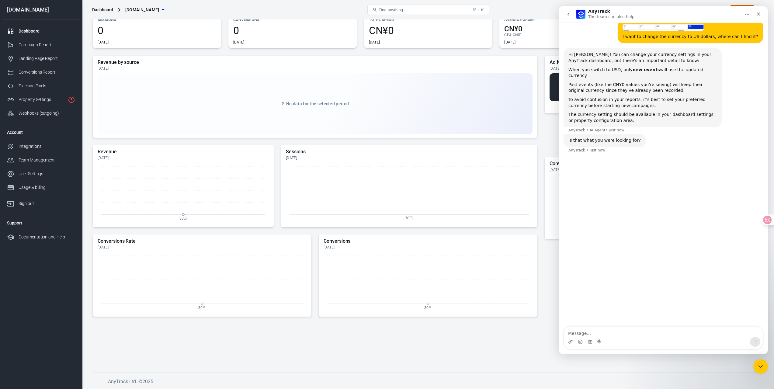
click at [603, 142] on div "Is that what you were looking for?" at bounding box center [604, 140] width 72 height 6
copy div "Is that what you were looking for?"
drag, startPoint x: 607, startPoint y: 116, endPoint x: 622, endPoint y: 117, distance: 14.6
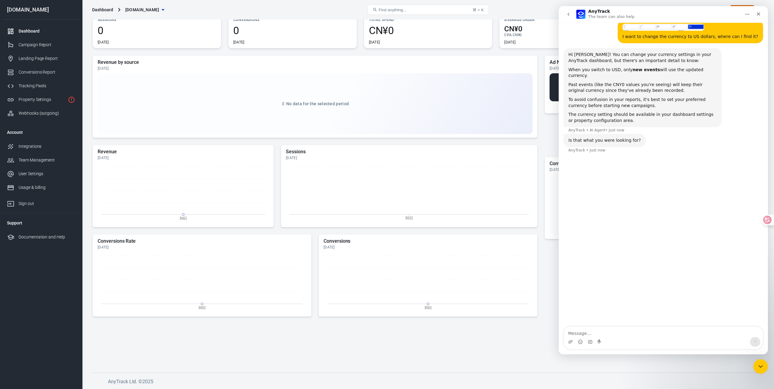
click at [608, 116] on div "The currency setting should be available in your dashboard settings or property…" at bounding box center [642, 118] width 148 height 12
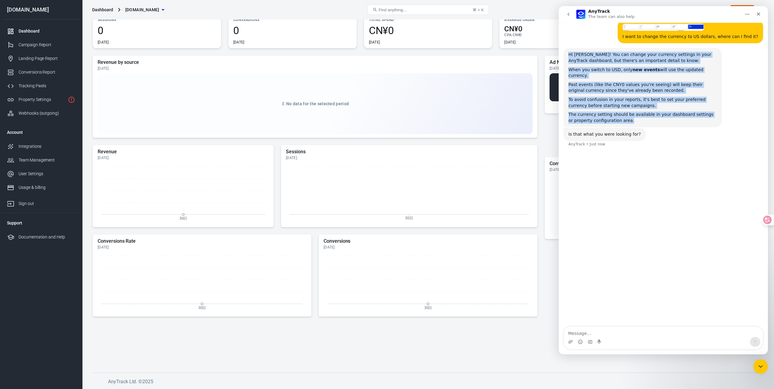
drag, startPoint x: 632, startPoint y: 120, endPoint x: 557, endPoint y: 55, distance: 98.9
click at [558, 55] on html "AnyTrack The team can also help Ask us anything, or share your feedback. Hey xu…" at bounding box center [662, 180] width 209 height 348
copy div "Hi xu! You can change your currency settings in your AnyTrack dashboard, but th…"
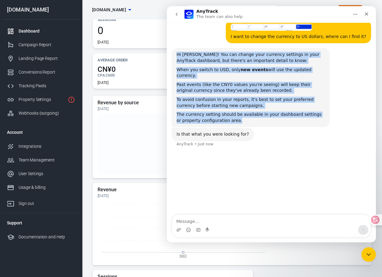
scroll to position [300, 0]
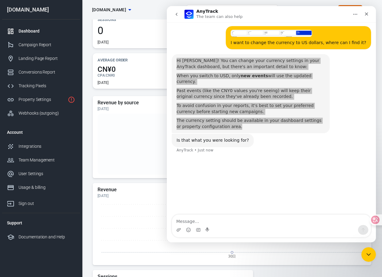
click at [30, 31] on div "Dashboard" at bounding box center [47, 31] width 57 height 6
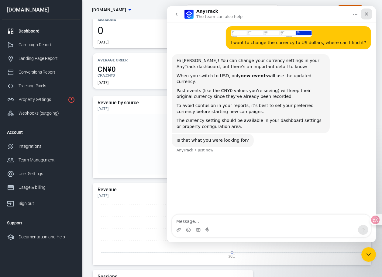
click at [369, 12] on icon "Close" at bounding box center [366, 14] width 5 height 5
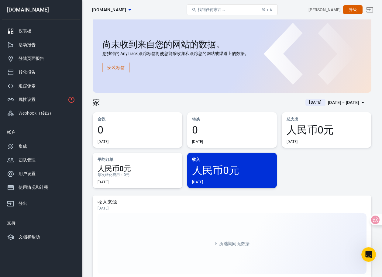
scroll to position [0, 0]
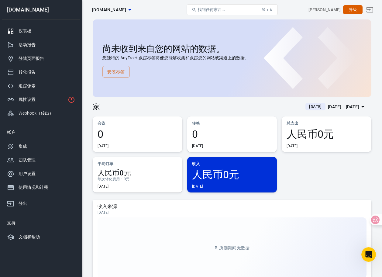
click at [360, 25] on icon at bounding box center [311, 58] width 122 height 122
click at [52, 175] on div "用户设置" at bounding box center [47, 174] width 57 height 6
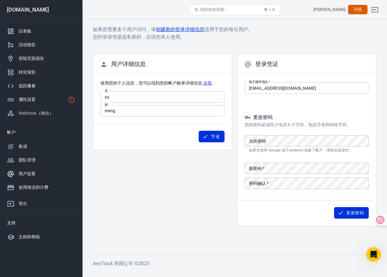
click at [340, 10] on font "[PERSON_NAME]" at bounding box center [329, 9] width 32 height 5
click at [40, 97] on div "属性设置" at bounding box center [42, 99] width 47 height 6
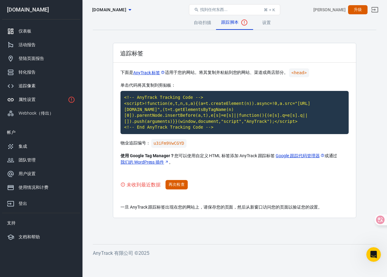
click at [35, 30] on div "仪表板" at bounding box center [47, 31] width 57 height 6
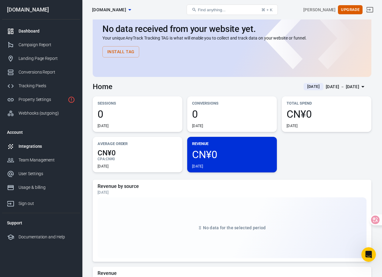
scroll to position [30, 0]
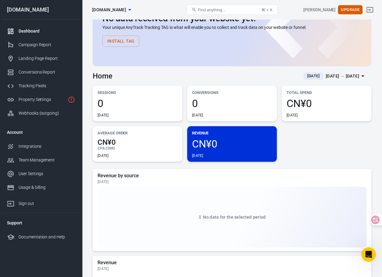
click at [115, 143] on span "CN¥0" at bounding box center [138, 142] width 80 height 7
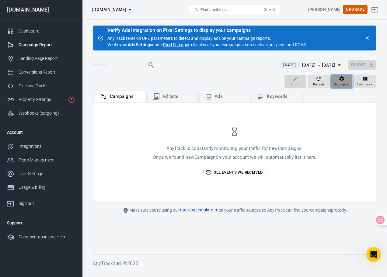
click at [347, 84] on icon "button" at bounding box center [347, 84] width 2 height 1
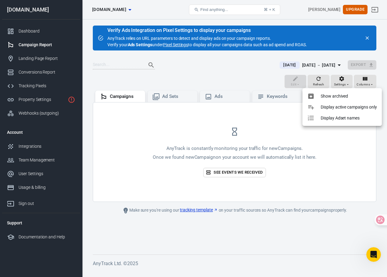
click at [348, 130] on div at bounding box center [193, 138] width 387 height 277
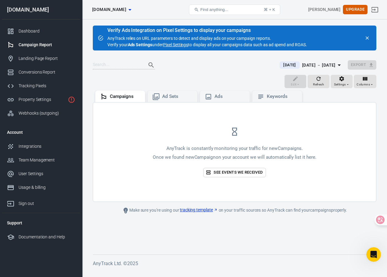
scroll to position [193, 0]
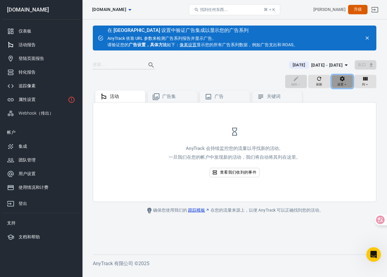
click at [341, 84] on font "设置" at bounding box center [340, 84] width 6 height 3
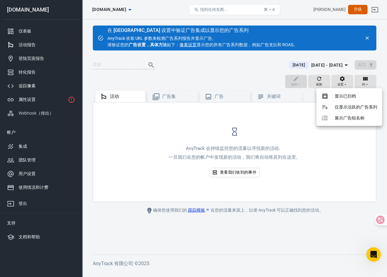
click at [351, 134] on div at bounding box center [193, 138] width 387 height 277
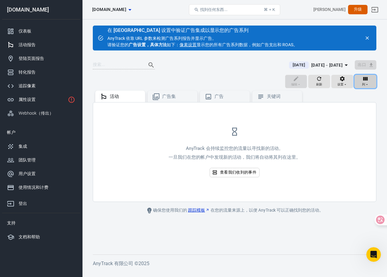
click at [364, 81] on icon "button" at bounding box center [365, 79] width 6 height 6
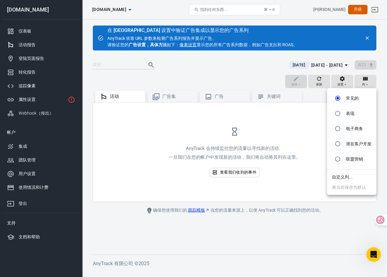
click at [287, 127] on div at bounding box center [193, 138] width 387 height 277
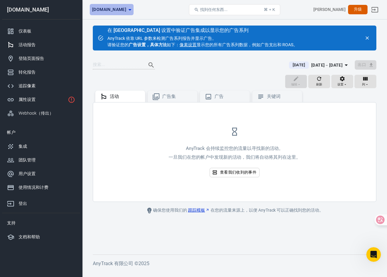
click at [133, 9] on icon "button" at bounding box center [129, 9] width 7 height 7
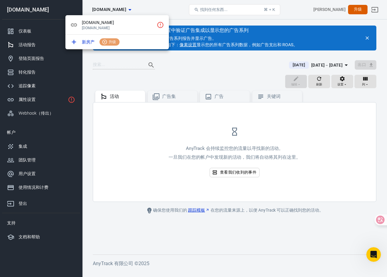
click at [141, 9] on div at bounding box center [193, 138] width 387 height 277
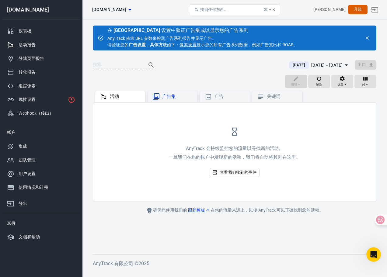
click at [169, 97] on font "广告集" at bounding box center [169, 96] width 14 height 5
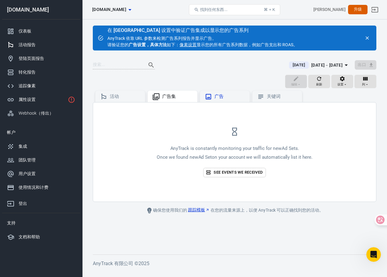
click at [216, 100] on div "广告" at bounding box center [225, 96] width 40 height 7
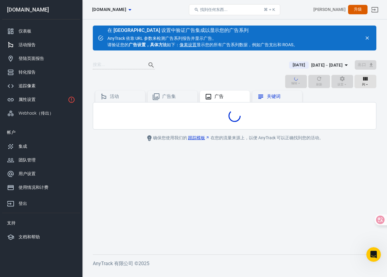
click at [274, 95] on font "关键词" at bounding box center [274, 96] width 14 height 5
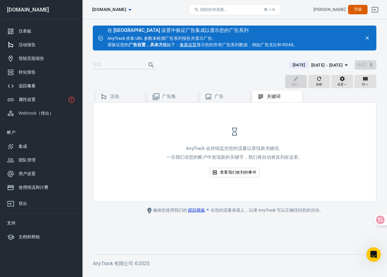
click at [133, 11] on icon "button" at bounding box center [129, 9] width 7 height 7
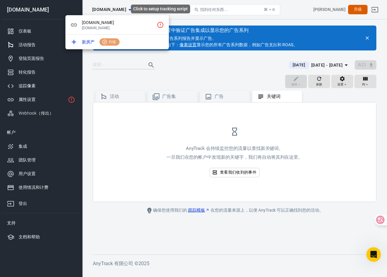
click at [161, 23] on icon "点击设置跟踪脚本" at bounding box center [160, 24] width 7 height 7
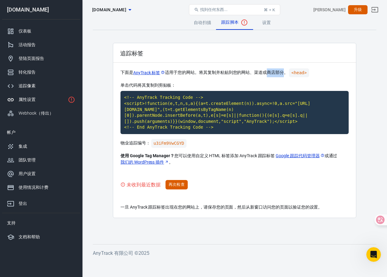
drag, startPoint x: 284, startPoint y: 72, endPoint x: 245, endPoint y: 75, distance: 39.3
click at [265, 72] on font "您的网站、渠道或商店部分。" at bounding box center [260, 72] width 55 height 5
click at [244, 75] on font "您的网站、渠道或商店部分。" at bounding box center [260, 72] width 55 height 5
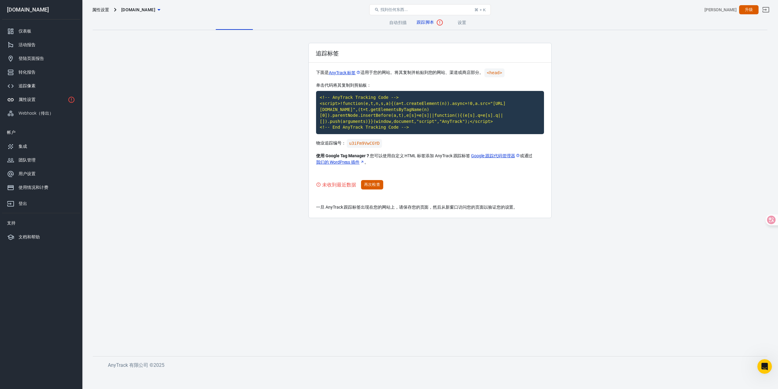
scroll to position [81, 0]
click at [359, 145] on code "u3iFm9VwCGYD" at bounding box center [365, 143] width 36 height 9
click at [417, 143] on p "物业追踪编号： u3iFm9VwCGYD" at bounding box center [430, 143] width 228 height 9
click at [769, 360] on div "打开 Intercom Messenger" at bounding box center [764, 365] width 20 height 20
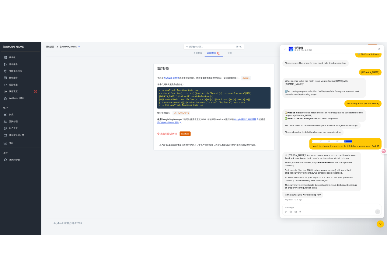
scroll to position [135, 0]
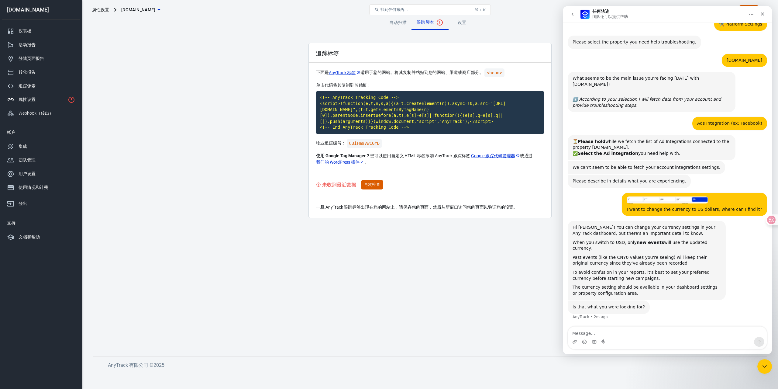
click at [607, 331] on textarea "Message…" at bounding box center [667, 331] width 199 height 10
click at [170, 88] on main "自动扫描 跟踪脚本 设置 追踪标签 下面是 AnyTrack 标签 适用于您的网站。将其复制并粘贴到 您的网站、渠道或商店部分。 <head> 单击代码将其复…" at bounding box center [430, 180] width 675 height 331
click at [47, 29] on div "仪表板" at bounding box center [47, 31] width 57 height 6
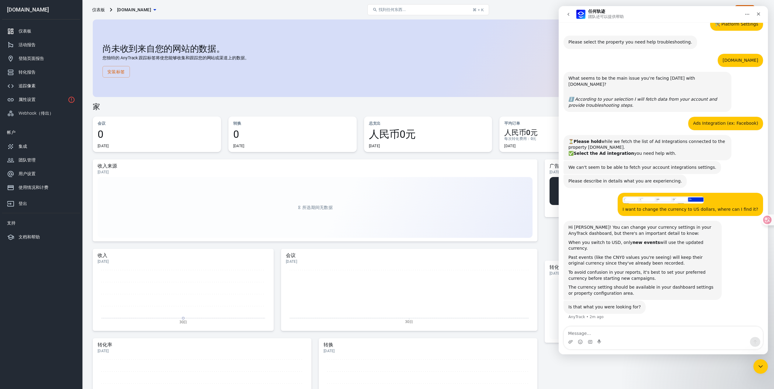
click at [126, 73] on button "安装标签" at bounding box center [115, 72] width 27 height 12
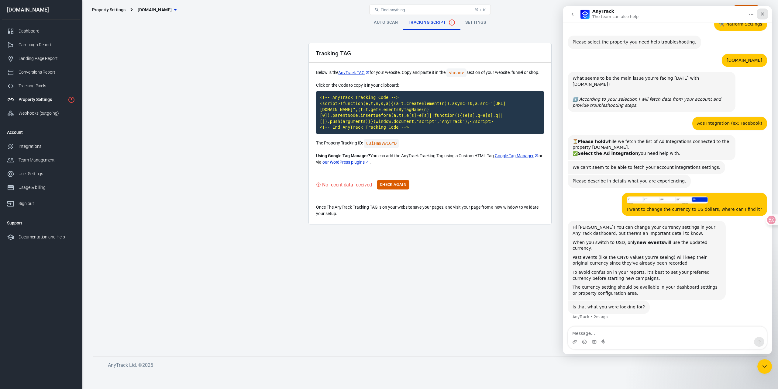
click at [767, 15] on div "Close" at bounding box center [762, 14] width 11 height 11
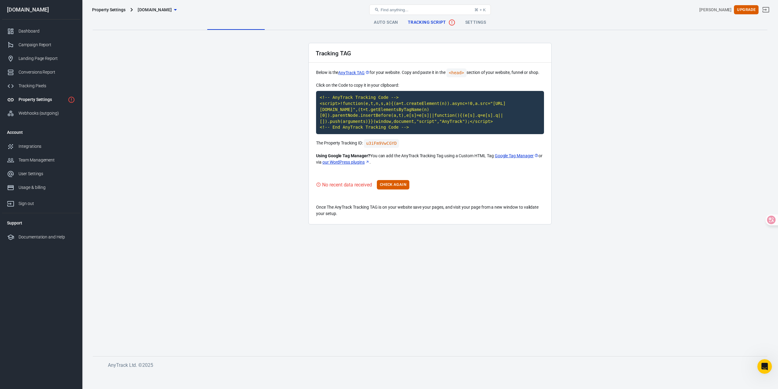
scroll to position [135, 0]
click at [544, 205] on div "Tracking TAG Below is the AnyTrack TAG for your website. Copy and paste it in t…" at bounding box center [429, 133] width 243 height 181
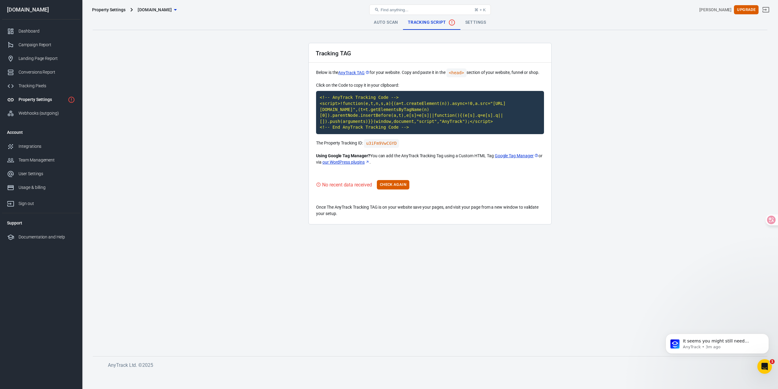
scroll to position [0, 0]
click at [475, 187] on div "No recent data received Check Again" at bounding box center [430, 184] width 228 height 9
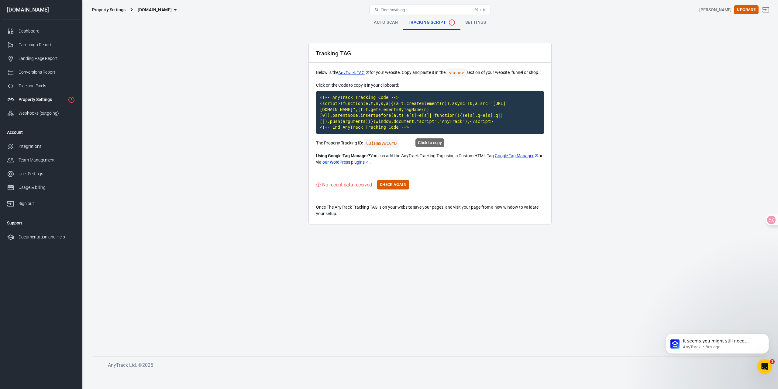
click at [448, 104] on code "<!-- AnyTrack Tracking Code --> <script>!function(e,t,n,s,a){(a=t.createElement…" at bounding box center [430, 112] width 228 height 43
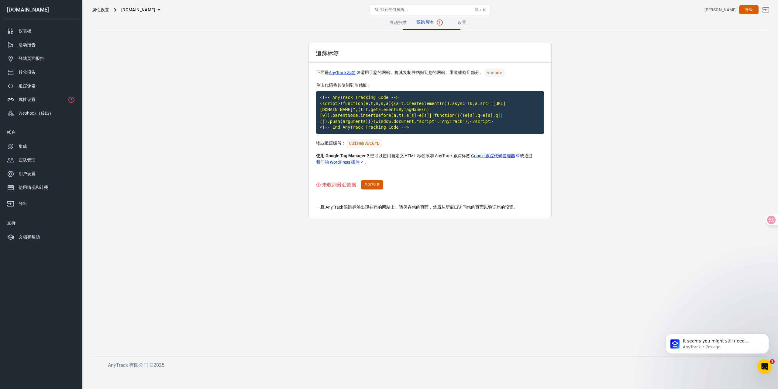
scroll to position [107, 0]
drag, startPoint x: 393, startPoint y: 157, endPoint x: 451, endPoint y: 157, distance: 57.7
click at [451, 157] on font "您可以使用自定义 HTML 标签添加 AnyTrack 跟踪标签" at bounding box center [420, 155] width 100 height 5
click at [488, 156] on font "Google 跟踪代码管理器" at bounding box center [493, 155] width 44 height 5
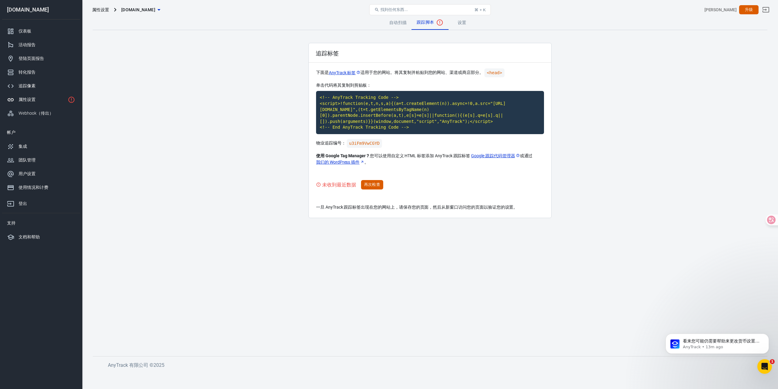
click at [443, 155] on font "您可以使用自定义 HTML 标签添加 AnyTrack 跟踪标签" at bounding box center [420, 155] width 100 height 5
click at [443, 171] on div "追踪标签 下面是 AnyTrack 标签 适用于您的网站。将其复制并粘贴到 您的网站、渠道或商店部分。 <head> 单击代码将其复制到剪贴板： <!-- A…" at bounding box center [429, 130] width 243 height 175
click at [453, 171] on div "追踪标签 下面是 AnyTrack 标签 适用于您的网站。将其复制并粘贴到 您的网站、渠道或商店部分。 <head> 单击代码将其复制到剪贴板： <!-- A…" at bounding box center [429, 130] width 243 height 175
click at [768, 364] on icon "打开 Intercom Messenger" at bounding box center [764, 365] width 10 height 10
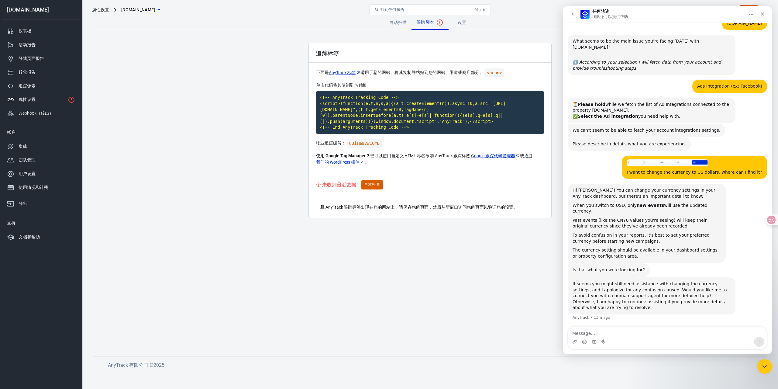
scroll to position [172, 0]
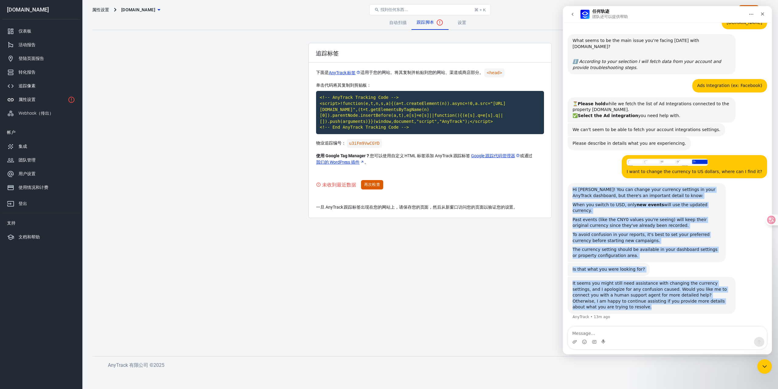
drag, startPoint x: 598, startPoint y: 307, endPoint x: 574, endPoint y: 188, distance: 121.2
click at [574, 188] on div "Hey xu, Which option best applies to your reason for contacting AnyTrack today?…" at bounding box center [667, 98] width 199 height 458
copy div "Hi xu! You can change your currency settings in your AnyTrack dashboard, but th…"
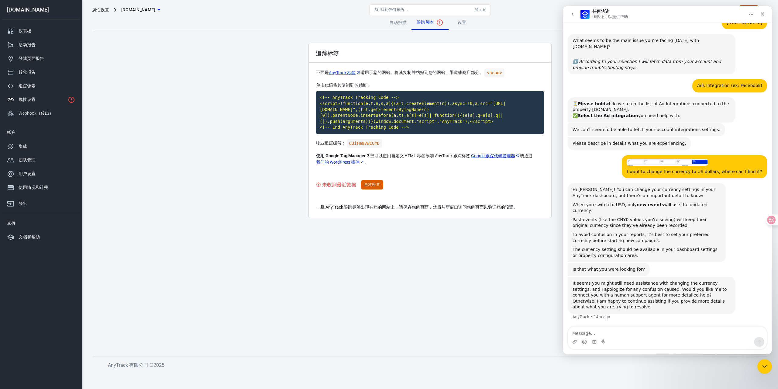
click at [604, 337] on div "对讲机" at bounding box center [603, 342] width 5 height 10
click at [605, 334] on textarea "Message…" at bounding box center [667, 331] width 199 height 10
paste textarea "Yes, please help me contact, I can't find where to change the currency"
type textarea "Yes, please help me contact, I can't find where to change the currency"
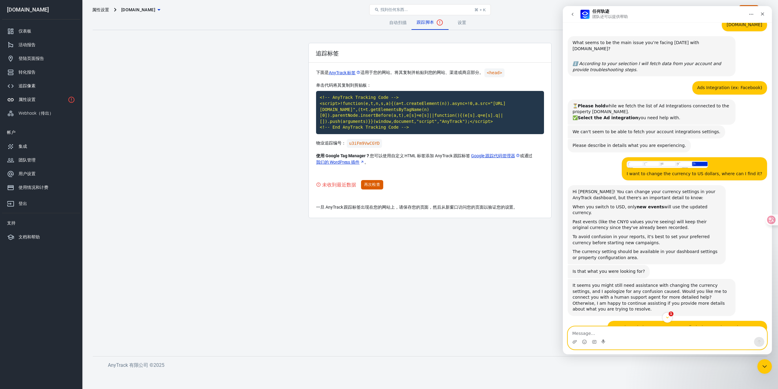
scroll to position [230, 0]
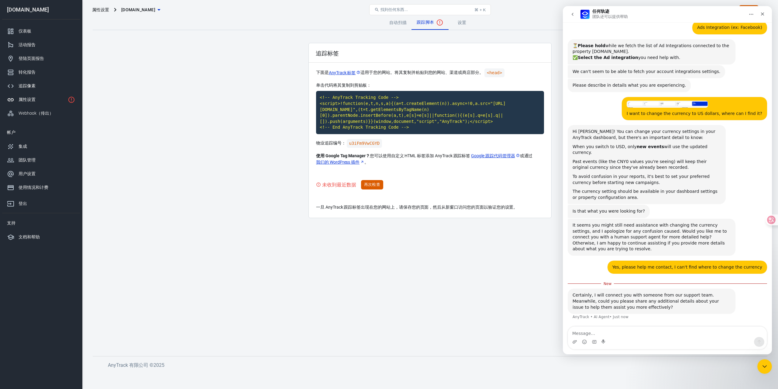
click at [630, 309] on div "Certainly, I will connect you with someone from our support team. Meanwhile, co…" at bounding box center [652, 301] width 158 height 18
click at [633, 304] on div "Certainly, I will connect you with someone from our support team. Meanwhile, co…" at bounding box center [652, 301] width 158 height 18
copy div "Certainly, I will connect you with someone from our support team. Meanwhile, co…"
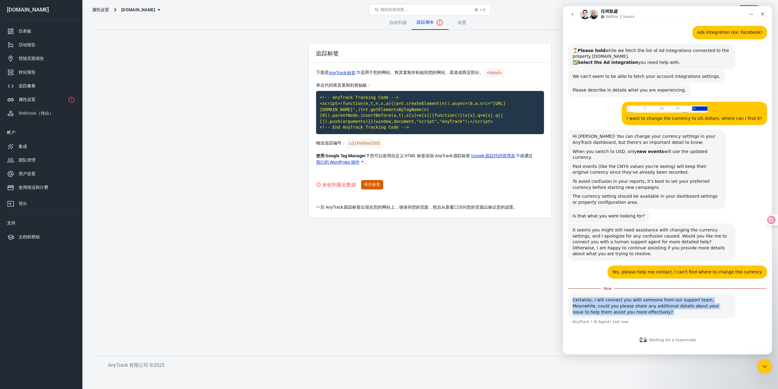
scroll to position [226, 0]
click at [597, 329] on div "Certainly, I will connect you with someone from our support team. Meanwhile, co…" at bounding box center [667, 312] width 199 height 39
drag, startPoint x: 602, startPoint y: 338, endPoint x: 593, endPoint y: 331, distance: 11.6
click at [605, 337] on div "Waiting for a teammate" at bounding box center [667, 339] width 209 height 17
click at [647, 330] on div "Certainly, I will connect you with someone from our support team. Meanwhile, co…" at bounding box center [667, 312] width 199 height 39
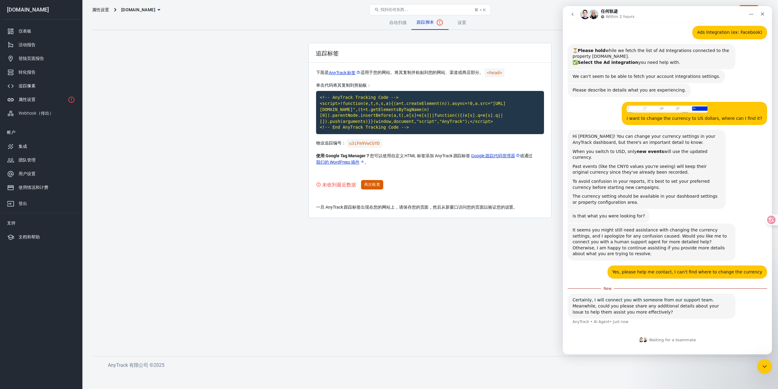
click at [666, 313] on div "Certainly, I will connect you with someone from our support team. Meanwhile, co…" at bounding box center [652, 306] width 158 height 18
click at [652, 308] on div "Certainly, I will connect you with someone from our support team. Meanwhile, co…" at bounding box center [652, 306] width 158 height 18
click at [761, 366] on icon "Close Intercom Messenger" at bounding box center [763, 365] width 7 height 7
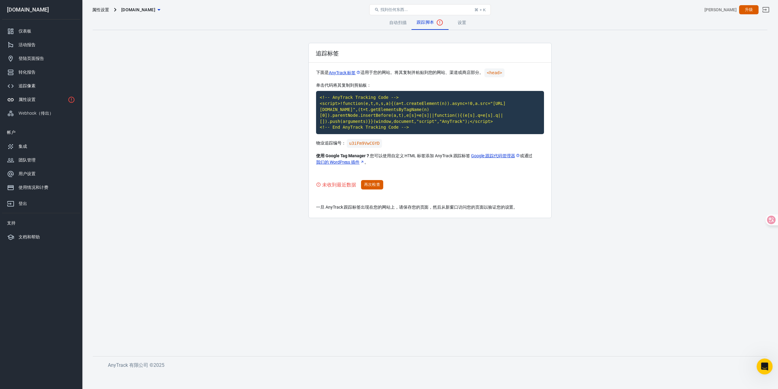
click at [765, 368] on icon "Open Intercom Messenger" at bounding box center [764, 365] width 10 height 10
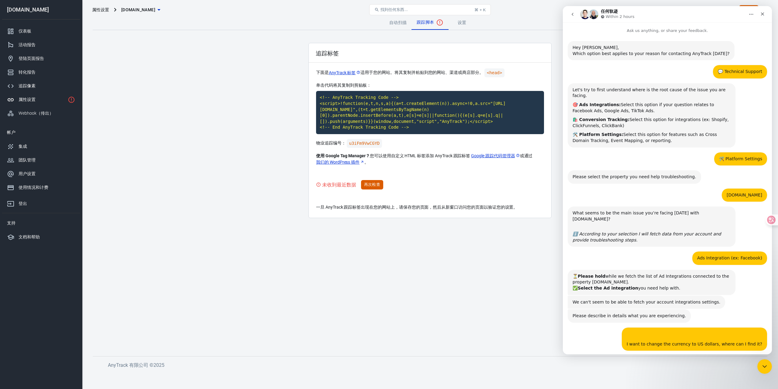
scroll to position [215, 0]
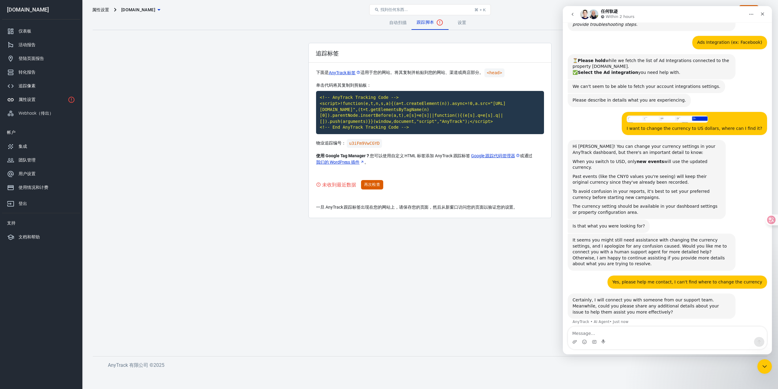
click at [497, 283] on main "自动扫描 跟踪脚本 设置 追踪标签 下面是 AnyTrack 标签 适用于您的网站。将其复制并粘贴到 您的网站、渠道或商店部分。 <head> 单击代码将其复…" at bounding box center [430, 180] width 675 height 331
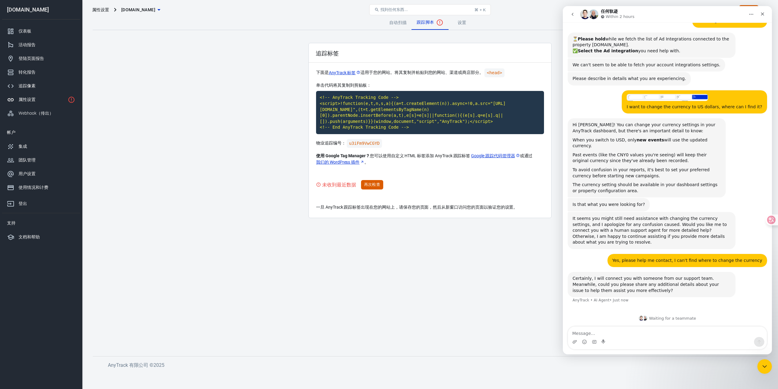
scroll to position [237, 0]
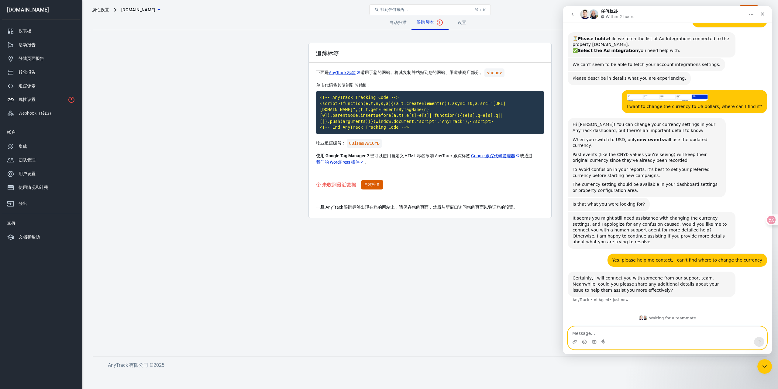
click at [619, 334] on textarea "Message…" at bounding box center [667, 331] width 199 height 10
type textarea "e"
paste textarea "Can't find the function to modify currency"
type textarea "Can't find the function to modify currency"
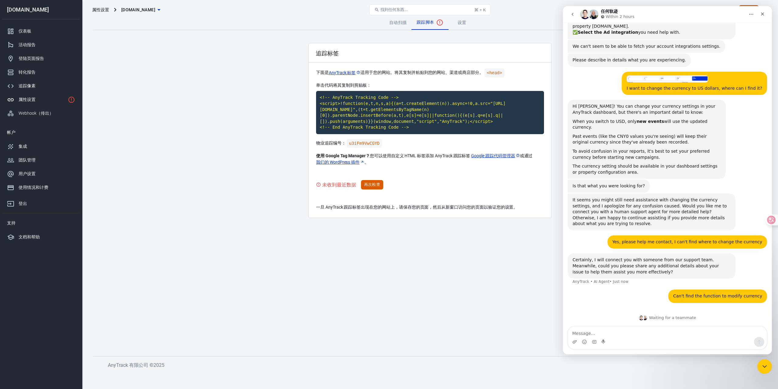
click at [508, 279] on main "自动扫描 跟踪脚本 设置 追踪标签 下面是 AnyTrack 标签 适用于您的网站。将其复制并粘贴到 您的网站、渠道或商店部分。 <head> 单击代码将其复…" at bounding box center [430, 180] width 675 height 331
click at [375, 183] on font "再次检查" at bounding box center [372, 184] width 16 height 5
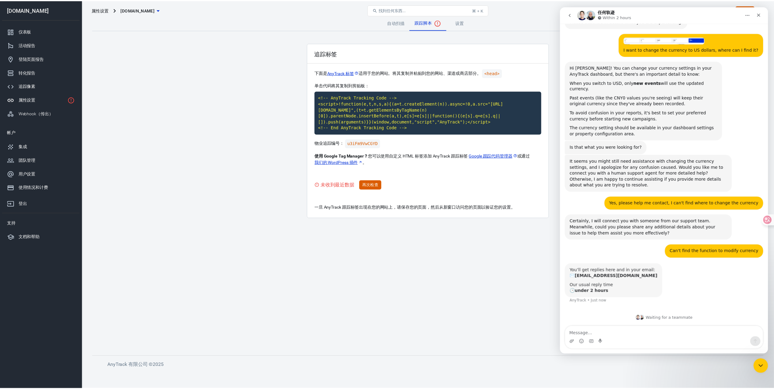
scroll to position [295, 0]
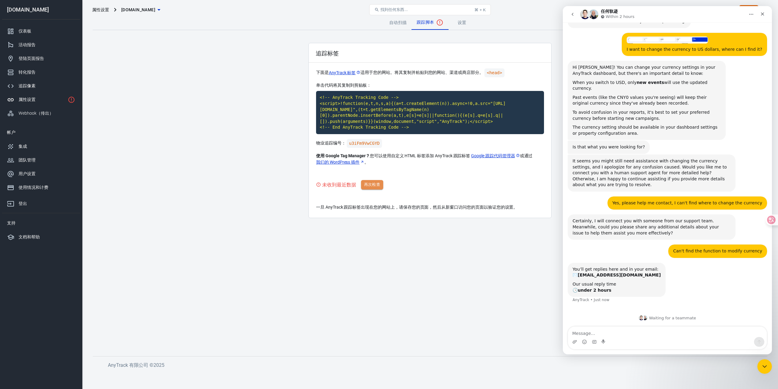
click at [373, 183] on font "再次检查" at bounding box center [372, 184] width 16 height 5
click at [360, 72] on icon at bounding box center [358, 72] width 3 height 3
click at [292, 117] on main "自动扫描 跟踪脚本 设置 追踪标签 下面是 AnyTrack 标签 适用于您的网站。将其复制并粘贴到 您的网站、渠道或商店部分。 <head> 单击代码将其复…" at bounding box center [430, 180] width 675 height 331
drag, startPoint x: 453, startPoint y: 71, endPoint x: 478, endPoint y: 72, distance: 25.0
click at [478, 72] on font "您的网站、渠道或商店部分。" at bounding box center [456, 72] width 55 height 5
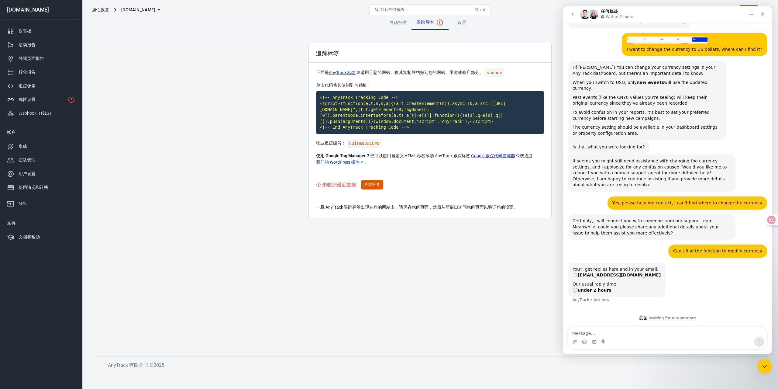
click at [459, 78] on div "追踪标签 下面是 AnyTrack 标签 适用于您的网站。将其复制并粘贴到 您的网站、渠道或商店部分。 <head> 单击代码将其复制到剪贴板： <!-- A…" at bounding box center [429, 130] width 243 height 175
click at [405, 22] on font "自动扫描" at bounding box center [398, 22] width 18 height 5
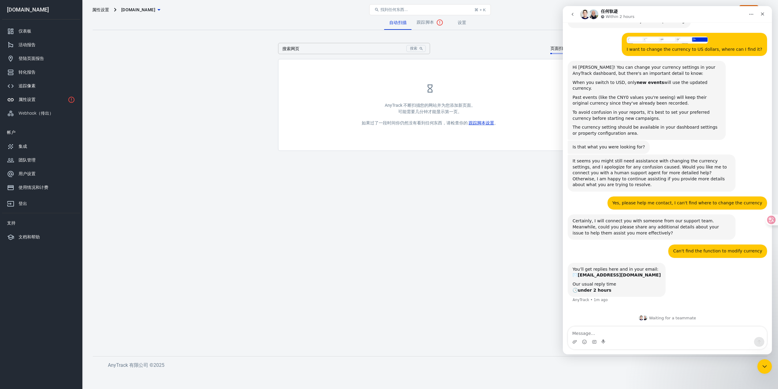
click at [429, 21] on font "跟踪脚本" at bounding box center [426, 22] width 18 height 5
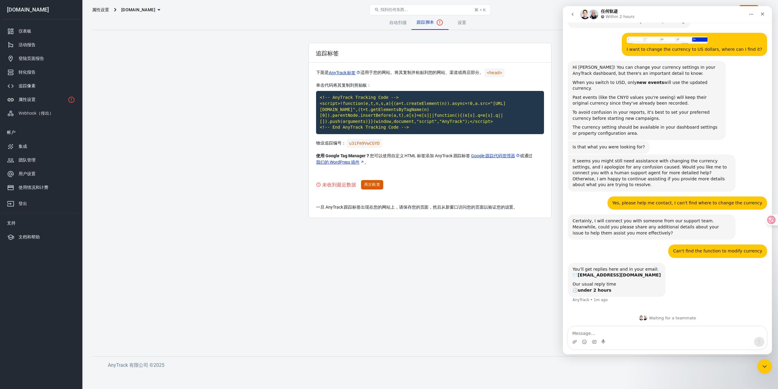
click at [468, 22] on link "设置" at bounding box center [461, 22] width 27 height 15
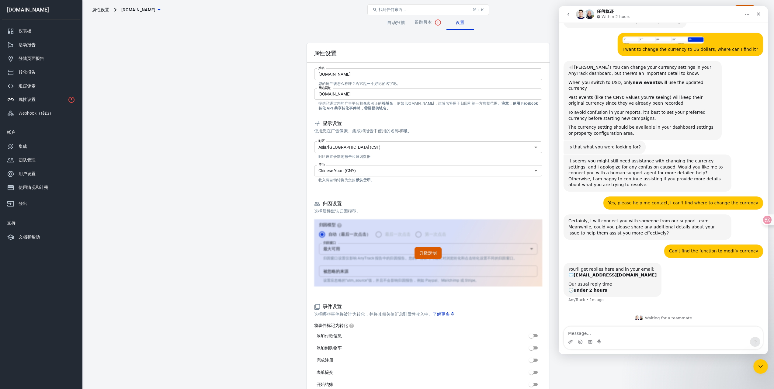
click at [371, 170] on input "Chinese Yuan (CNY)" at bounding box center [423, 171] width 214 height 8
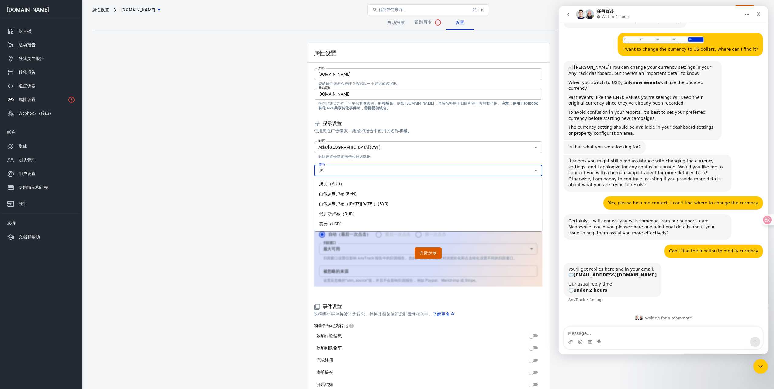
click at [366, 219] on li "俄罗斯卢布（RUB）" at bounding box center [428, 214] width 228 height 10
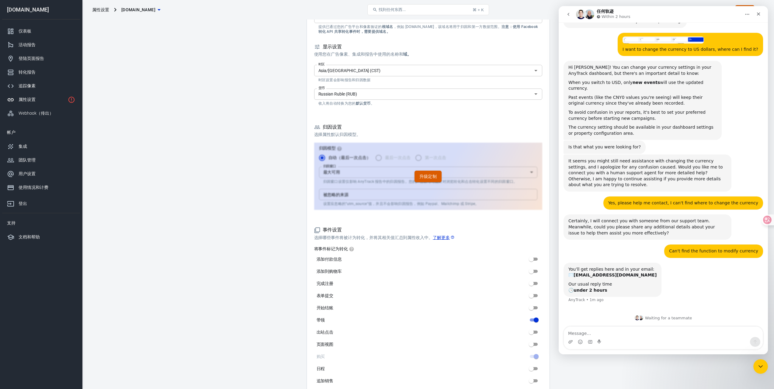
scroll to position [91, 0]
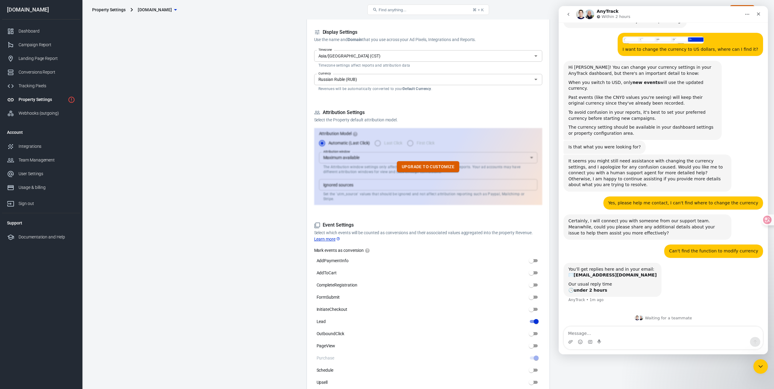
click at [398, 79] on input "Russian Ruble (RUB)" at bounding box center [423, 80] width 214 height 8
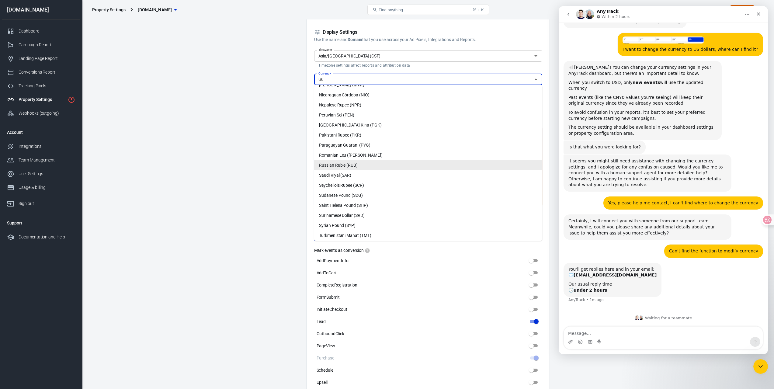
scroll to position [0, 0]
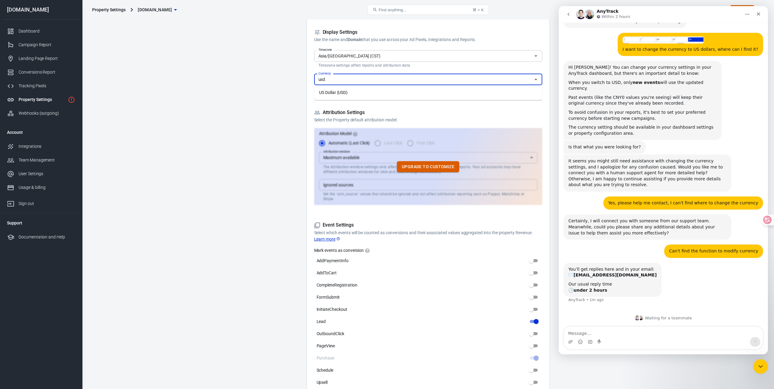
click at [361, 94] on li "US Dollar (USD)" at bounding box center [428, 93] width 228 height 10
type input "US Dollar (USD)"
click at [282, 106] on main "Auto Scan Tracking Script Settings Property Settings Name honestgrades.com Name…" at bounding box center [428, 318] width 670 height 789
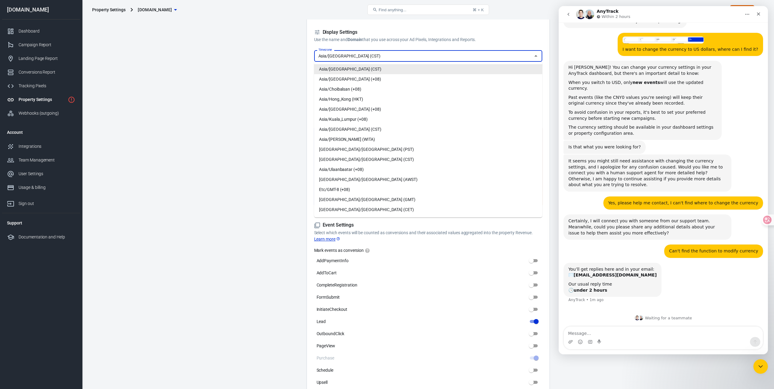
click at [358, 57] on input "Asia/Shanghai (CST)" at bounding box center [423, 56] width 214 height 8
click at [281, 58] on main "Auto Scan Tracking Script Settings Property Settings Name honestgrades.com Name…" at bounding box center [428, 318] width 670 height 789
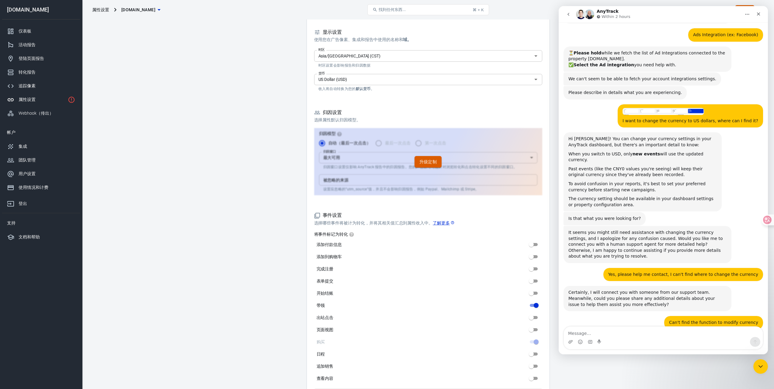
scroll to position [295, 0]
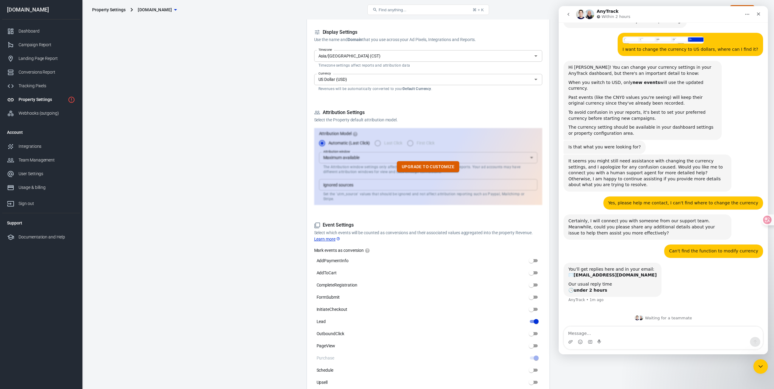
click at [404, 56] on input "Asia/Shanghai (CST)" at bounding box center [423, 56] width 214 height 8
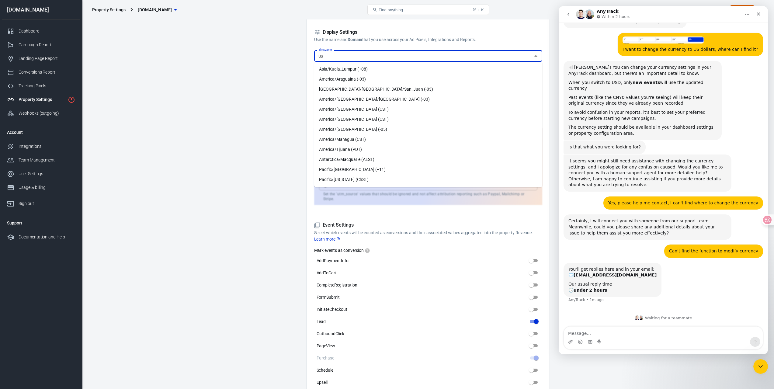
type input "u"
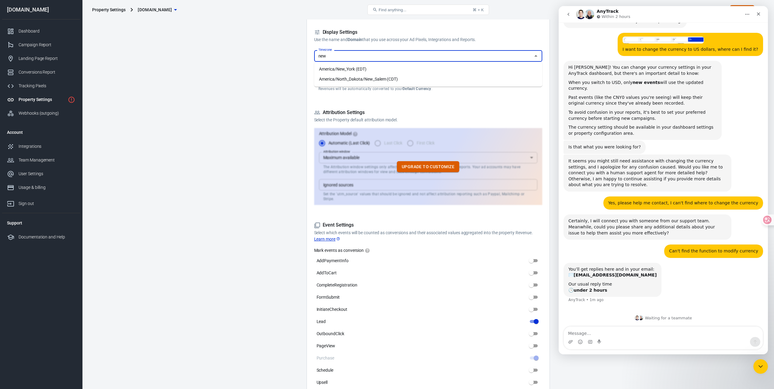
click at [400, 66] on li "America/New_York (EDT)" at bounding box center [428, 69] width 228 height 10
type input "America/New_York (EDT)"
click at [263, 78] on main "Auto Scan Tracking Script Settings Property Settings Name honestgrades.com Name…" at bounding box center [428, 318] width 670 height 789
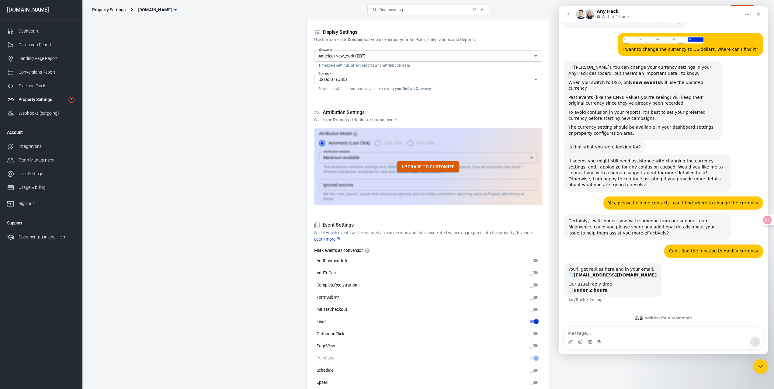
click at [425, 55] on input "America/New_York (EDT)" at bounding box center [423, 56] width 214 height 8
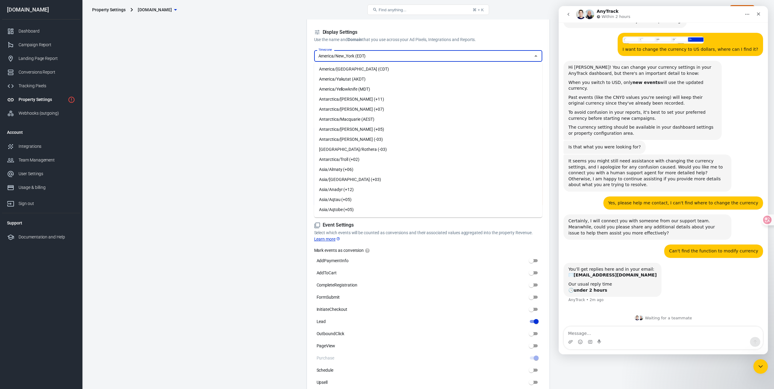
scroll to position [1537, 0]
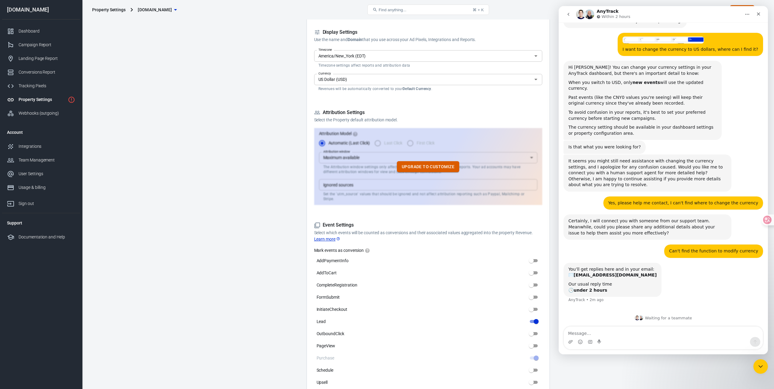
click at [192, 98] on main "Auto Scan Tracking Script Settings Property Settings Name honestgrades.com Name…" at bounding box center [428, 318] width 670 height 789
click at [283, 80] on main "Auto Scan Tracking Script Settings Property Settings Name honestgrades.com Name…" at bounding box center [428, 318] width 670 height 789
click at [353, 82] on input "US Dollar (USD)" at bounding box center [423, 80] width 214 height 8
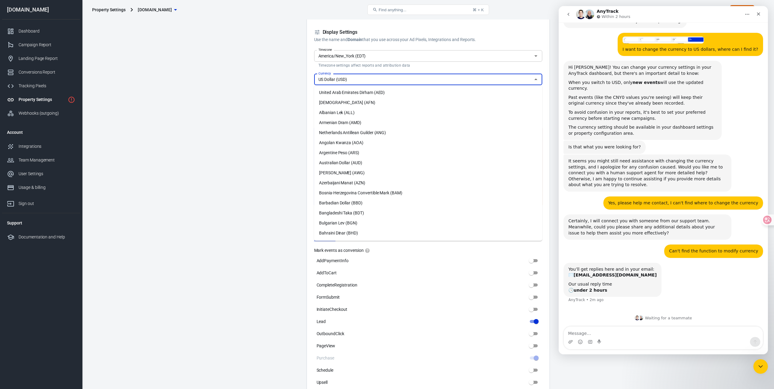
scroll to position [1361, 0]
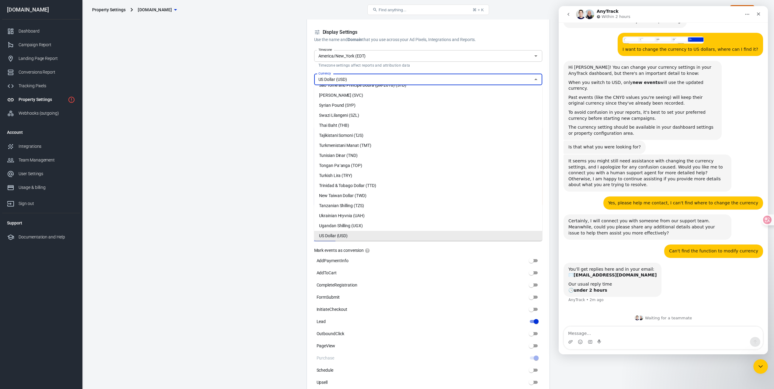
click at [253, 83] on main "Auto Scan Tracking Script Settings Property Settings Name honestgrades.com Name…" at bounding box center [428, 318] width 670 height 789
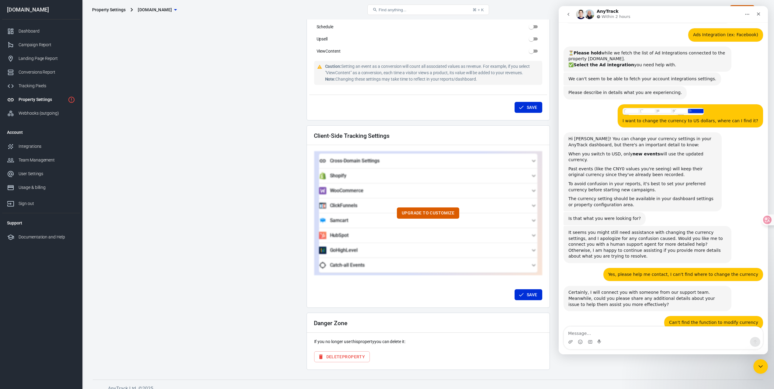
scroll to position [295, 0]
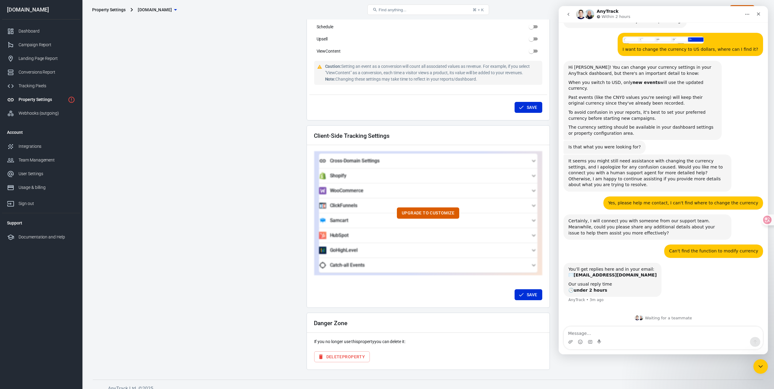
click at [530, 283] on div "Save" at bounding box center [428, 293] width 238 height 23
click at [528, 289] on button "Save" at bounding box center [528, 294] width 28 height 11
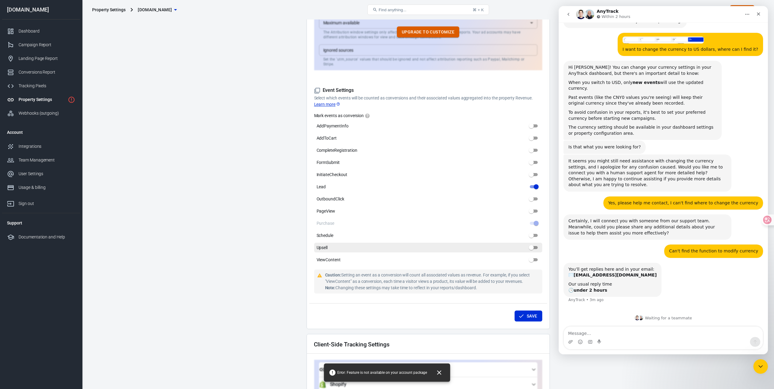
scroll to position [224, 0]
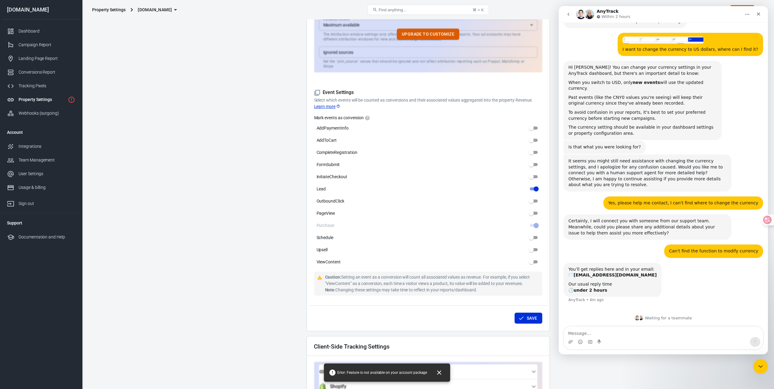
drag, startPoint x: 530, startPoint y: 312, endPoint x: 247, endPoint y: 216, distance: 298.1
click at [247, 216] on main "Auto Scan Tracking Script Settings Property Settings Name honestgrades.com Name…" at bounding box center [428, 185] width 670 height 789
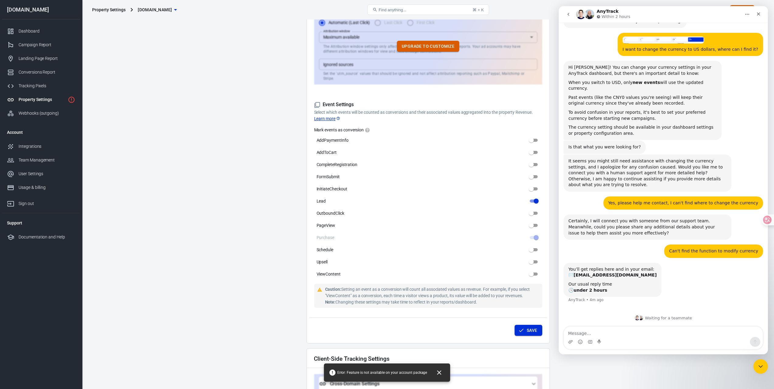
scroll to position [213, 0]
click at [532, 325] on button "Save" at bounding box center [528, 328] width 28 height 11
click at [441, 371] on icon "Close" at bounding box center [438, 372] width 7 height 7
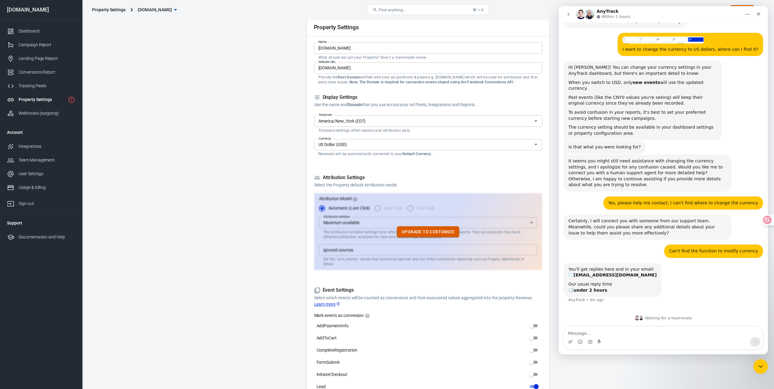
scroll to position [0, 0]
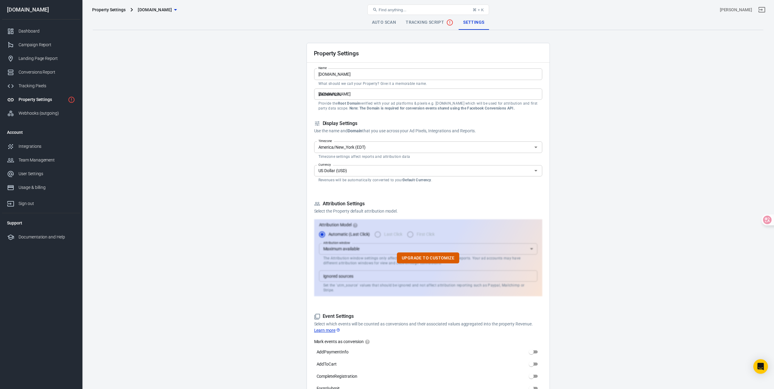
drag, startPoint x: 0, startPoint y: 0, endPoint x: 264, endPoint y: 133, distance: 295.4
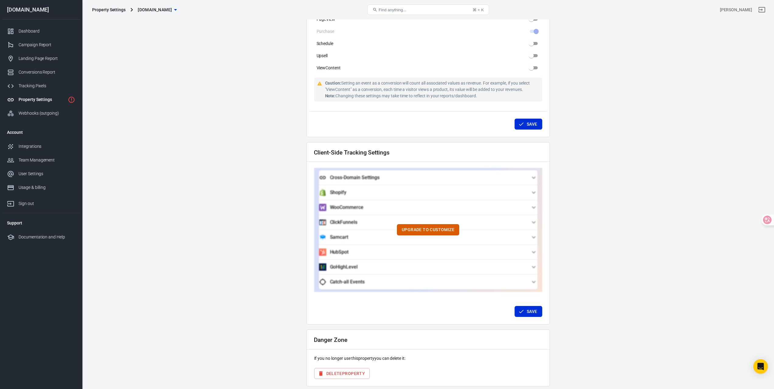
scroll to position [436, 0]
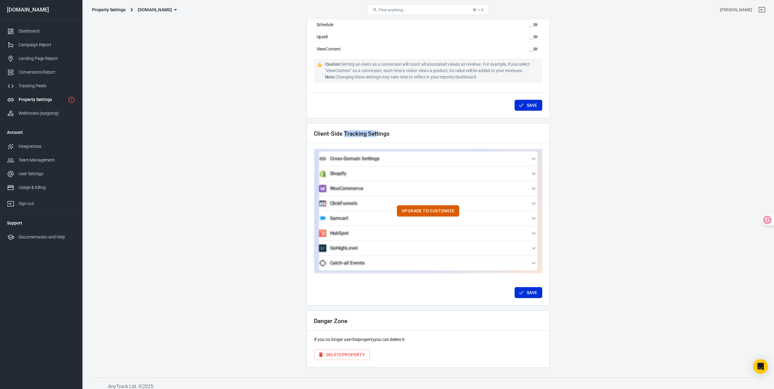
drag, startPoint x: 343, startPoint y: 129, endPoint x: 398, endPoint y: 128, distance: 54.7
click at [398, 128] on div "Client-Side Tracking Settings" at bounding box center [428, 132] width 243 height 19
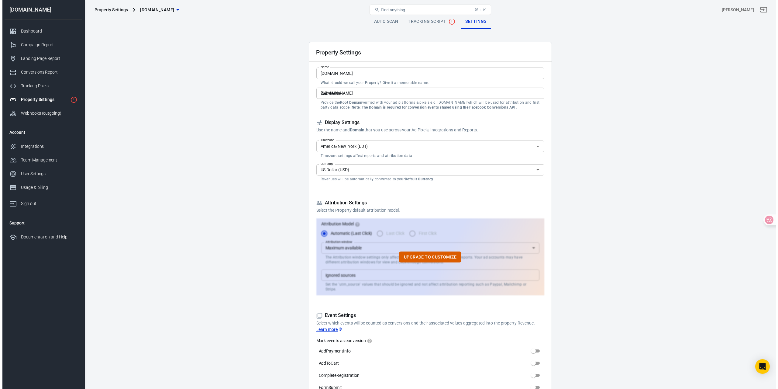
scroll to position [0, 0]
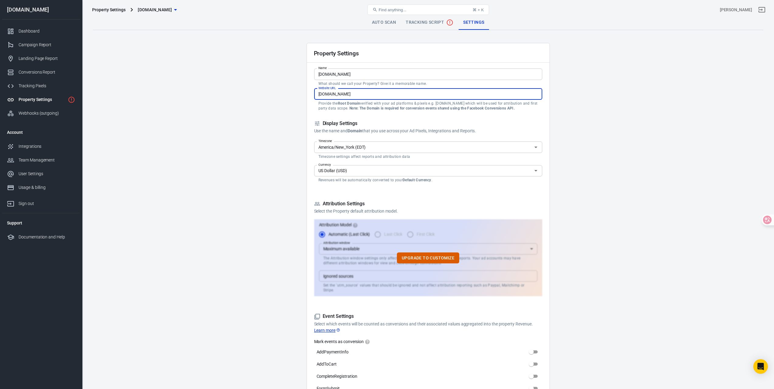
drag, startPoint x: 363, startPoint y: 89, endPoint x: 363, endPoint y: 92, distance: 3.4
click at [363, 88] on input "[DOMAIN_NAME]" at bounding box center [428, 93] width 228 height 11
click at [432, 17] on div "Property Settings honestgrades.com Find anything... ⌘ + K xu meng" at bounding box center [427, 9] width 691 height 19
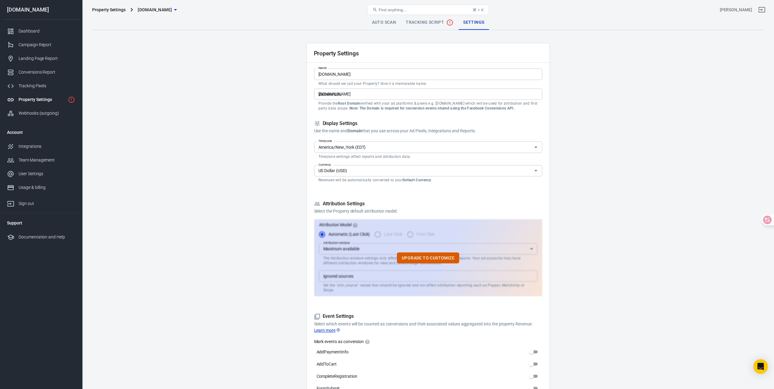
click at [433, 19] on div "Property Settings honestgrades.com Find anything... ⌘ + K xu meng" at bounding box center [427, 9] width 691 height 19
click at [435, 22] on span "Tracking Script" at bounding box center [429, 22] width 48 height 7
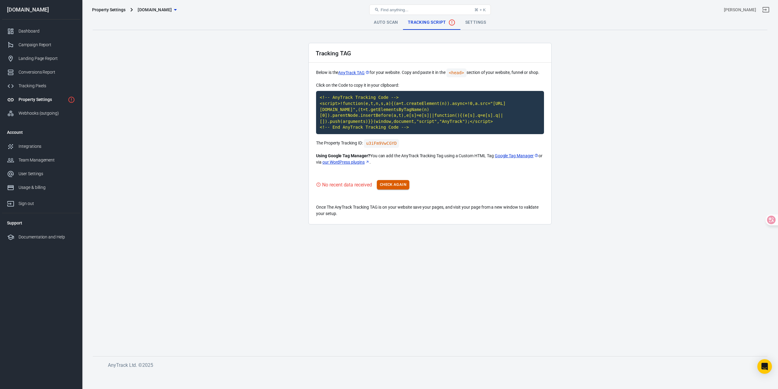
click at [398, 187] on button "Check Again" at bounding box center [393, 184] width 33 height 9
click at [388, 25] on link "Auto Scan" at bounding box center [386, 22] width 34 height 15
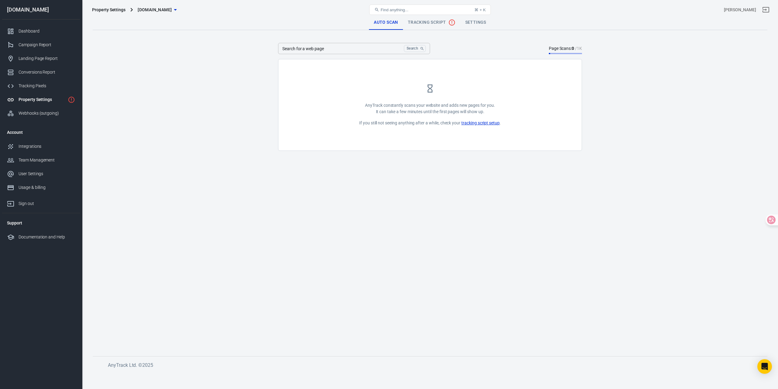
click at [426, 16] on div "Find anything... ⌘ + K" at bounding box center [431, 9] width 226 height 15
click at [432, 21] on span "Tracking Script" at bounding box center [432, 22] width 48 height 7
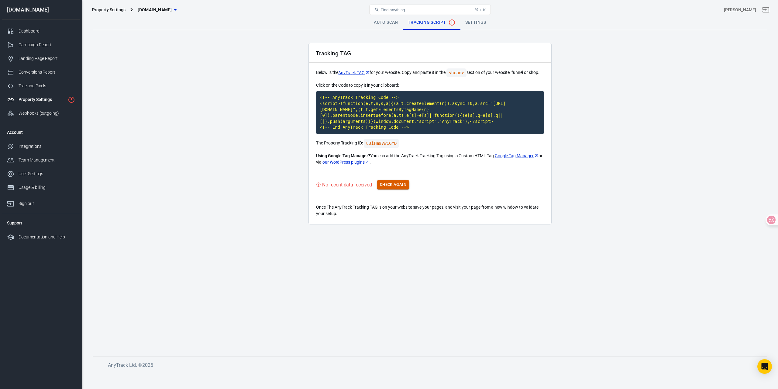
click at [390, 186] on button "Check Again" at bounding box center [393, 184] width 33 height 9
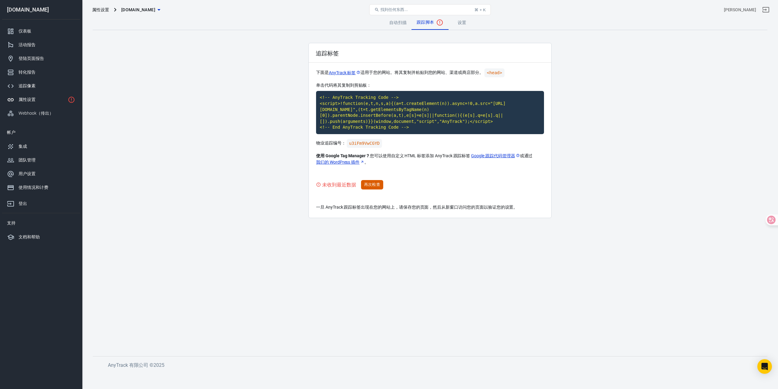
click at [265, 204] on main "自动扫描 跟踪脚本 设置 追踪标签 下面是 AnyTrack 标签 适用于您的网站。将其复制并粘贴到 您的网站、渠道或商店部分。 <head> 单击代码将其复…" at bounding box center [430, 180] width 675 height 331
click at [755, 362] on footer "AnyTrack 有限公司 © 2025" at bounding box center [430, 362] width 675 height 13
click at [758, 364] on body "属性设置 honestgrades.com 找到任何东西... ⌘ + K 徐猛 honestgrades.com 仪表板 活动报告 登陆页面报告 转化报告 …" at bounding box center [389, 195] width 778 height 353
click at [763, 364] on icon "打开 Intercom Messenger" at bounding box center [764, 366] width 7 height 8
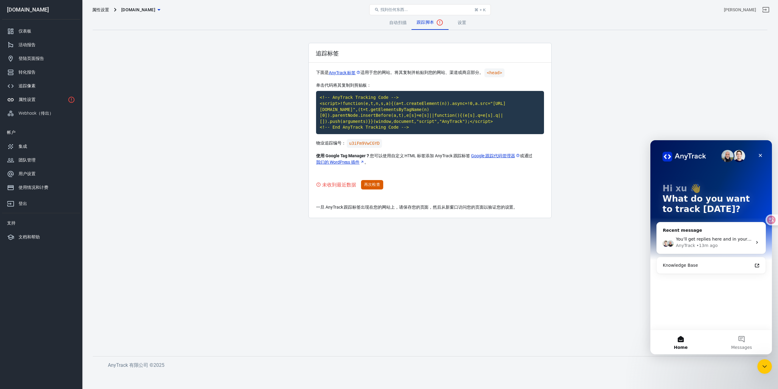
click at [710, 242] on div "• 13m ago" at bounding box center [706, 245] width 21 height 6
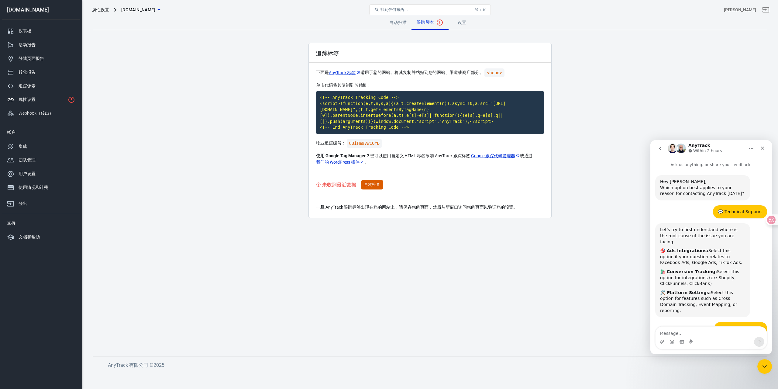
scroll to position [560, 0]
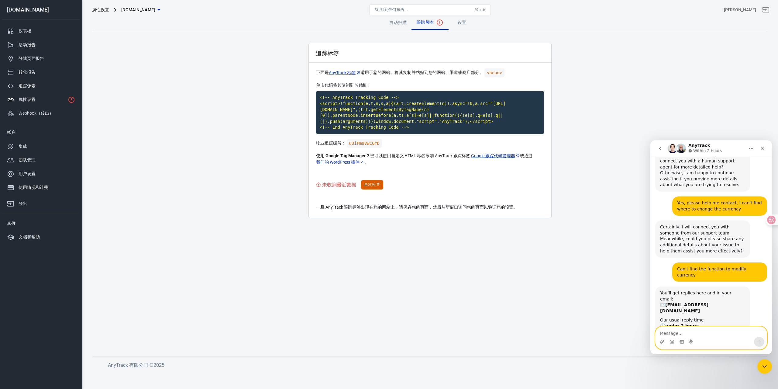
click at [681, 331] on textarea "Message…" at bounding box center [711, 331] width 111 height 10
paste textarea "Resolved"
type textarea "Resolved"
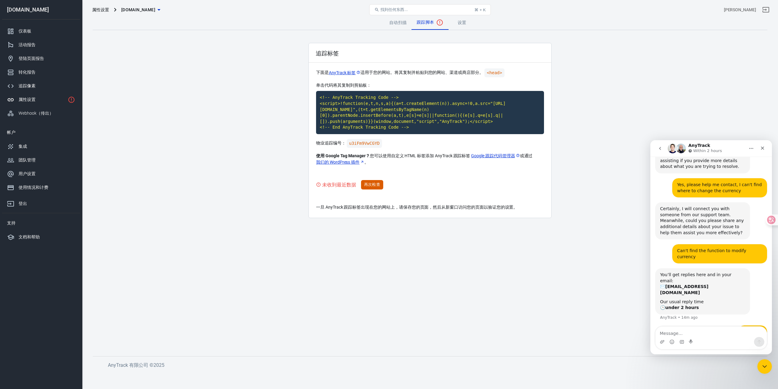
click at [403, 177] on div "追踪标签 下面是 AnyTrack 标签 适用于您的网站。将其复制并粘贴到 您的网站、渠道或商店部分。 <head> 单击代码将其复制到剪贴板： <!-- A…" at bounding box center [429, 130] width 243 height 175
click at [491, 73] on code "<head>" at bounding box center [494, 72] width 20 height 9
drag, startPoint x: 453, startPoint y: 71, endPoint x: 461, endPoint y: 75, distance: 9.7
click at [469, 72] on font "您的网站、渠道或商店部分。" at bounding box center [456, 72] width 55 height 5
click at [430, 77] on p "下面是 AnyTrack 标签 适用于您的网站。将其复制并粘贴到 您的网站、渠道或商店部分。 <head>" at bounding box center [430, 72] width 228 height 9
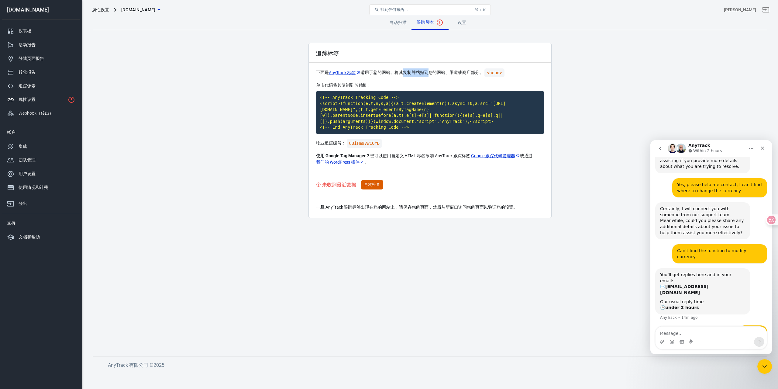
drag, startPoint x: 405, startPoint y: 74, endPoint x: 431, endPoint y: 75, distance: 26.5
click at [431, 75] on p "下面是 AnyTrack 标签 适用于您的网站。将其复制并粘贴到 您的网站、渠道或商店部分。 <head>" at bounding box center [430, 72] width 228 height 9
click at [380, 80] on div "追踪标签 下面是 AnyTrack 标签 适用于您的网站。将其复制并粘贴到 您的网站、渠道或商店部分。 <head> 单击代码将其复制到剪贴板： <!-- A…" at bounding box center [429, 130] width 243 height 175
click at [336, 71] on font "AnyTrack 标签" at bounding box center [342, 72] width 27 height 5
click at [396, 110] on code "<!-- AnyTrack Tracking Code --> <script>!function(e,t,n,s,a){(a=t.createElement…" at bounding box center [430, 112] width 228 height 43
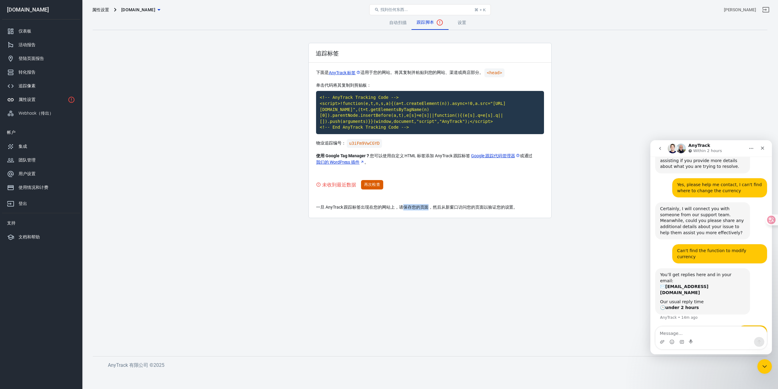
drag, startPoint x: 429, startPoint y: 209, endPoint x: 405, endPoint y: 208, distance: 24.3
click at [405, 208] on font "一旦 AnyTrack 跟踪标签出现在您的网站上，请保存您的页面，然后从新窗口访问您的页面以验证您的设置。" at bounding box center [417, 207] width 202 height 5
drag, startPoint x: 444, startPoint y: 207, endPoint x: 477, endPoint y: 213, distance: 34.3
click at [477, 213] on div "追踪标签 下面是 AnyTrack 标签 适用于您的网站。将其复制并粘贴到 您的网站、渠道或商店部分。 <head> 单击代码将其复制到剪贴板： <!-- A…" at bounding box center [429, 130] width 243 height 175
click at [490, 209] on font "一旦 AnyTrack 跟踪标签出现在您的网站上，请保存您的页面，然后从新窗口访问您的页面以验证您的设置。" at bounding box center [417, 207] width 202 height 5
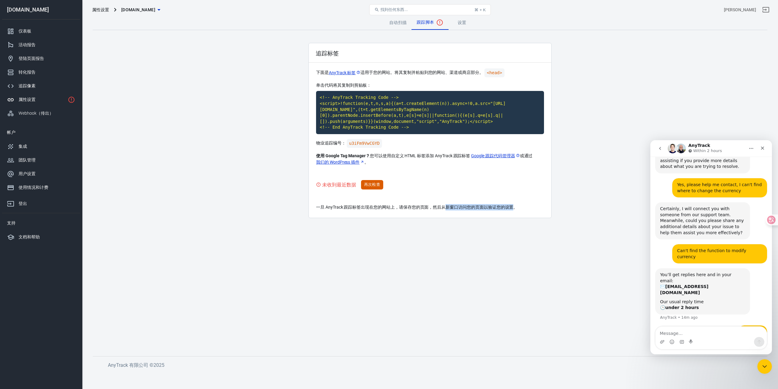
drag, startPoint x: 515, startPoint y: 209, endPoint x: 444, endPoint y: 210, distance: 71.7
click at [427, 207] on font "一旦 AnyTrack 跟踪标签出现在您的网站上，请保存您的页面，然后从新窗口访问您的页面以验证您的设置。" at bounding box center [417, 207] width 202 height 5
click at [475, 218] on div "追踪标签 下面是 AnyTrack 标签 适用于您的网站。将其复制并粘贴到 您的网站、渠道或商店部分。 <head> 单击代码将其复制到剪贴板： <!-- A…" at bounding box center [429, 130] width 243 height 175
click at [566, 81] on main "自动扫描 跟踪脚本 设置 追踪标签 下面是 AnyTrack 标签 适用于您的网站。将其复制并粘贴到 您的网站、渠道或商店部分。 <head> 单击代码将其复…" at bounding box center [430, 180] width 675 height 331
click at [635, 73] on main "自动扫描 跟踪脚本 设置 追踪标签 下面是 AnyTrack 标签 适用于您的网站。将其复制并粘贴到 您的网站、渠道或商店部分。 <head> 单击代码将其复…" at bounding box center [430, 180] width 675 height 331
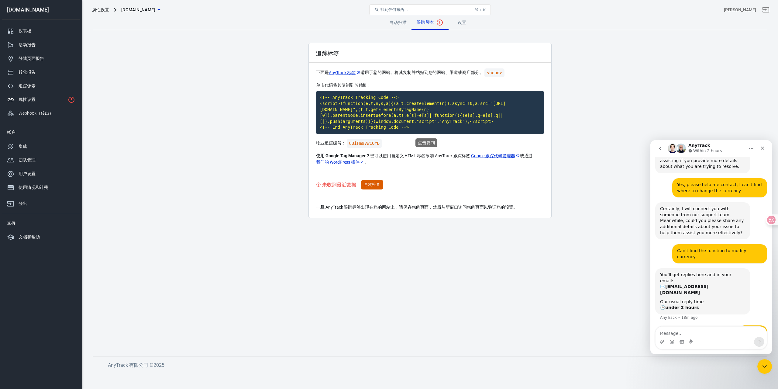
click at [402, 118] on code "<!-- AnyTrack Tracking Code --> <script>!function(e,t,n,s,a){(a=t.createElement…" at bounding box center [430, 112] width 228 height 43
drag, startPoint x: 358, startPoint y: 78, endPoint x: 352, endPoint y: 82, distance: 7.4
click at [330, 73] on div "追踪标签 下面是 AnyTrack 标签 适用于您的网站。将其复制并粘贴到 您的网站、渠道或商店部分。 <head> 单击代码将其复制到剪贴板： <!-- A…" at bounding box center [429, 130] width 243 height 175
click at [355, 82] on p "单击代码将其复制到剪贴板：" at bounding box center [430, 85] width 228 height 6
click at [232, 113] on main "自动扫描 跟踪脚本 设置 追踪标签 下面是 AnyTrack 标签 适用于您的网站。将其复制并粘贴到 您的网站、渠道或商店部分。 <head> 单击代码将其复…" at bounding box center [430, 180] width 675 height 331
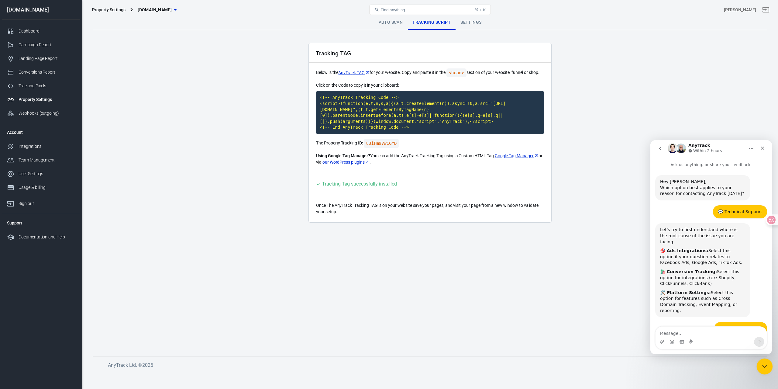
scroll to position [578, 0]
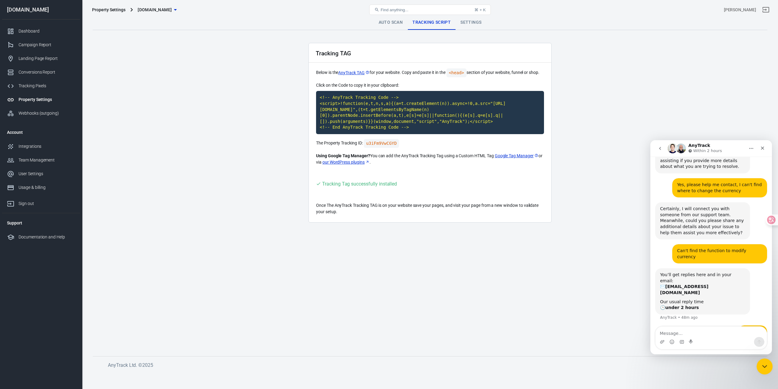
click at [769, 364] on div "Close Intercom Messenger" at bounding box center [763, 365] width 15 height 15
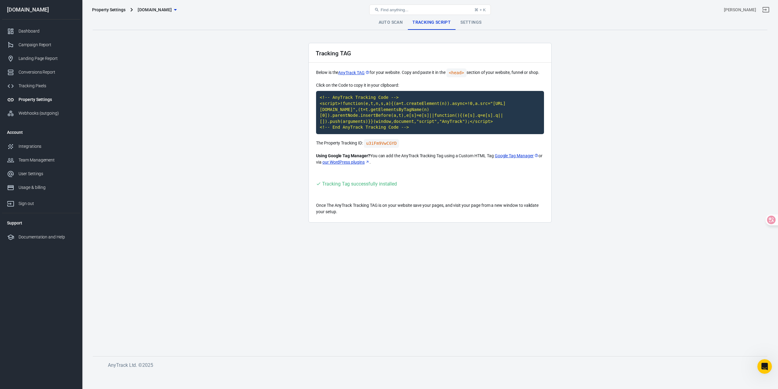
click at [473, 19] on div "Property Settings honestgrades.com Find anything... ⌘ + K xu meng" at bounding box center [430, 9] width 696 height 19
click at [475, 22] on link "Settings" at bounding box center [471, 22] width 31 height 15
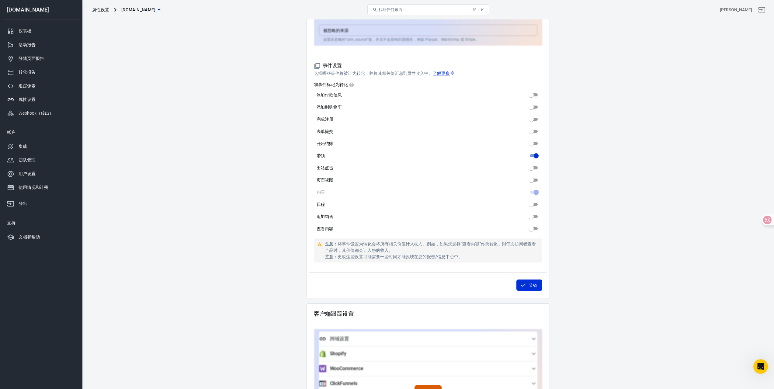
scroll to position [465, 0]
click at [536, 217] on input "追加销售" at bounding box center [531, 216] width 22 height 7
click at [534, 216] on input "追加销售" at bounding box center [536, 216] width 22 height 7
checkbox input "false"
click at [160, 9] on icon "button" at bounding box center [158, 10] width 3 height 2
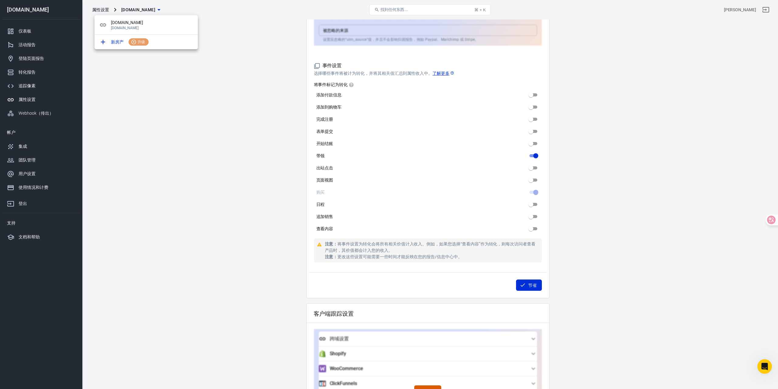
click at [224, 73] on div at bounding box center [389, 194] width 778 height 389
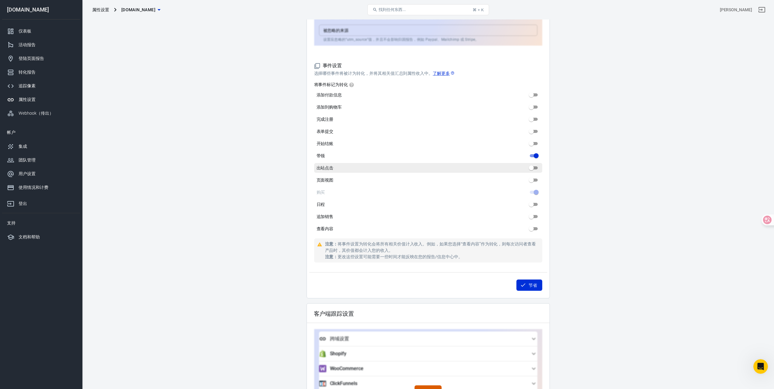
click at [355, 171] on label "出站点击" at bounding box center [428, 168] width 228 height 10
click at [520, 171] on input "出站点击" at bounding box center [531, 167] width 22 height 7
click at [355, 171] on label "出站点击" at bounding box center [428, 168] width 228 height 10
click at [525, 171] on input "出站点击" at bounding box center [536, 167] width 22 height 7
checkbox input "false"
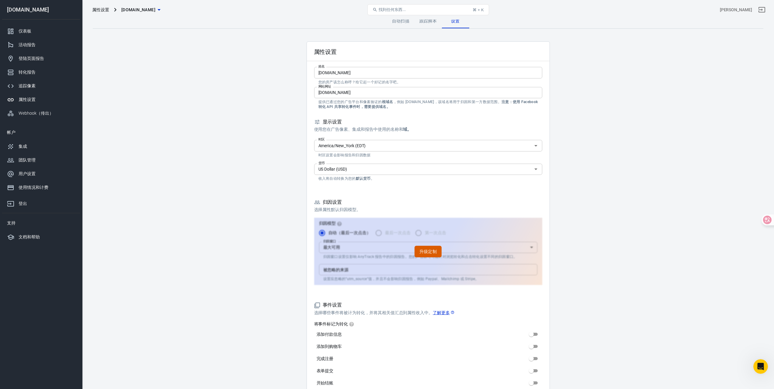
scroll to position [0, 0]
click at [432, 27] on link "跟踪脚本" at bounding box center [427, 22] width 27 height 15
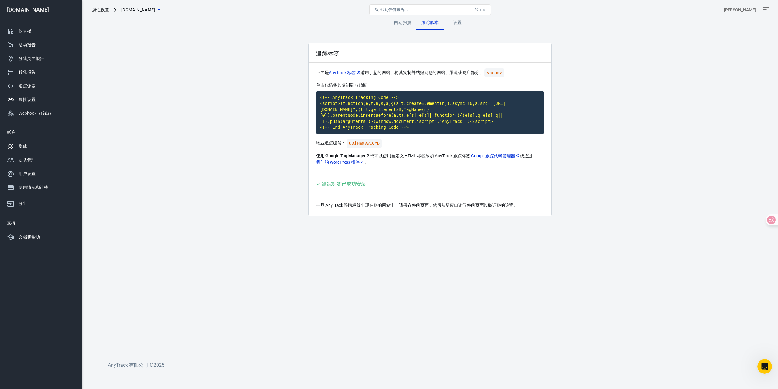
click at [41, 148] on div "集成" at bounding box center [47, 146] width 57 height 6
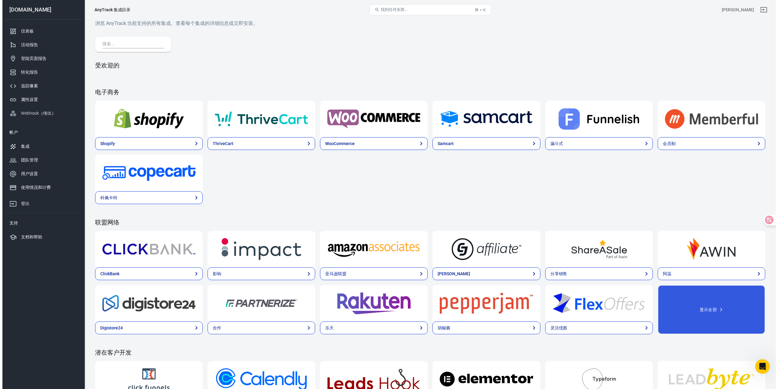
scroll to position [578, 0]
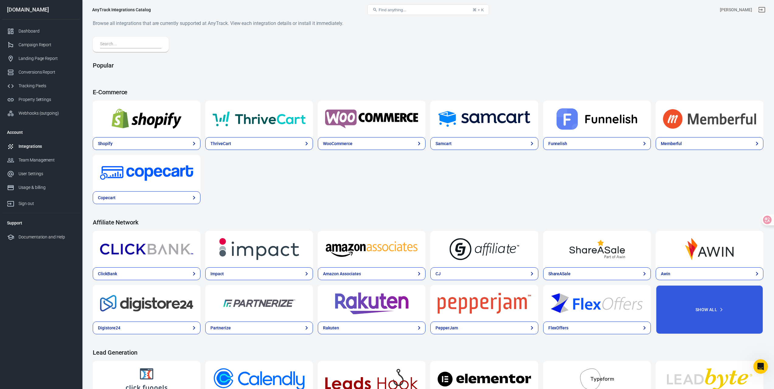
click at [116, 43] on input "text" at bounding box center [129, 44] width 59 height 8
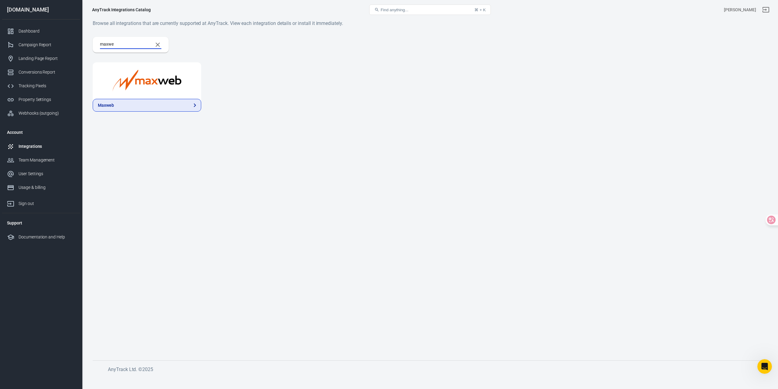
type input "maxwe"
click at [145, 110] on link "Maxweb" at bounding box center [147, 105] width 109 height 13
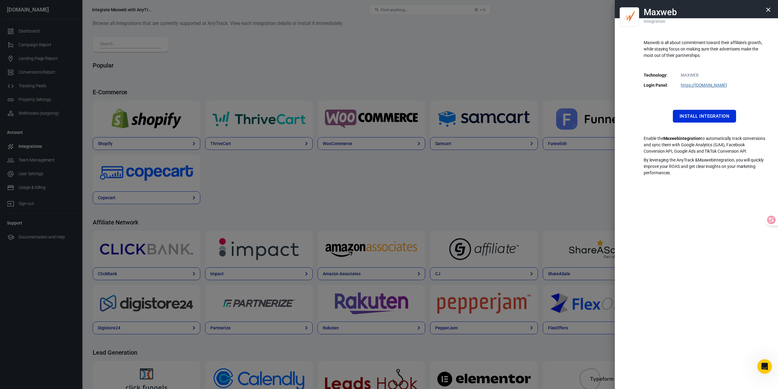
scroll to position [578, 0]
click at [693, 115] on button "Install Integration" at bounding box center [704, 116] width 63 height 13
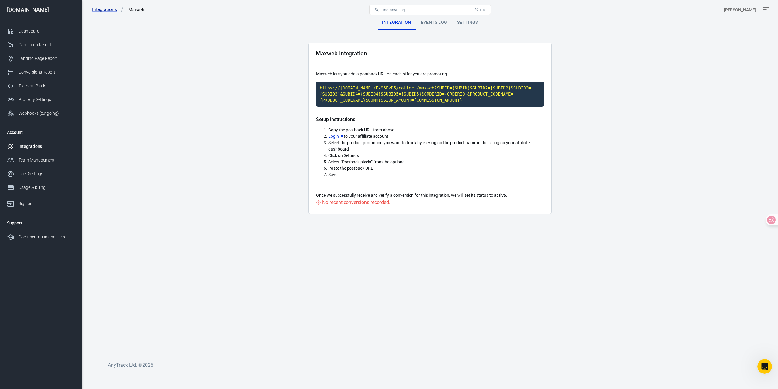
click at [607, 115] on main "Integration Events Log Settings Maxweb Integration Maxweb lets you add a postba…" at bounding box center [430, 180] width 675 height 331
click at [434, 22] on div "Events Log" at bounding box center [434, 22] width 36 height 15
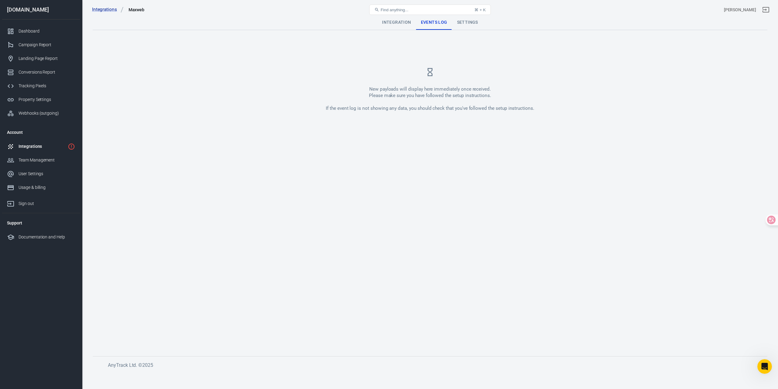
click at [403, 22] on div "Integration" at bounding box center [396, 22] width 39 height 15
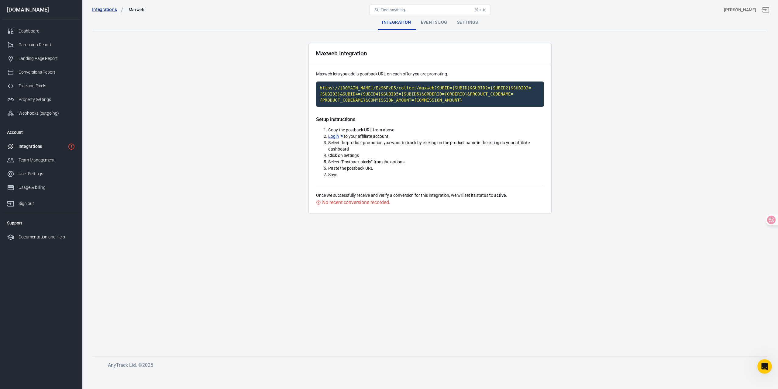
click at [465, 22] on div "Settings" at bounding box center [467, 22] width 31 height 15
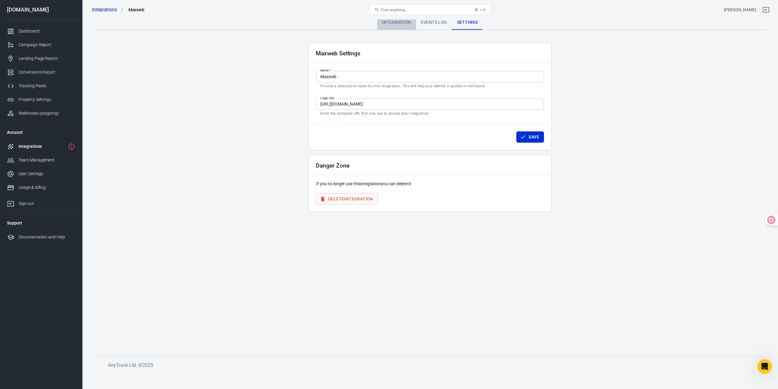
click at [396, 22] on div "Integration" at bounding box center [396, 22] width 39 height 15
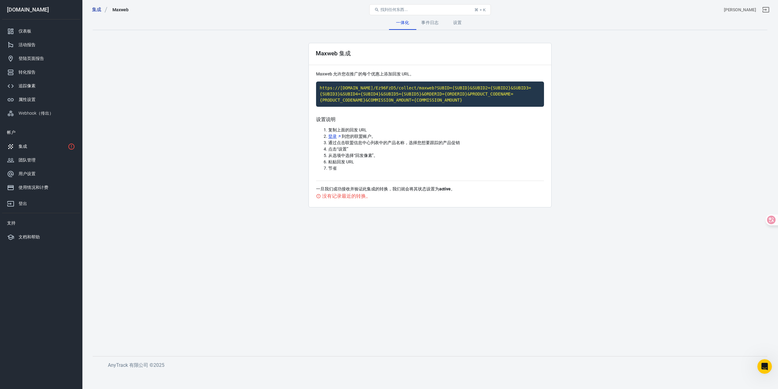
scroll to position [578, 0]
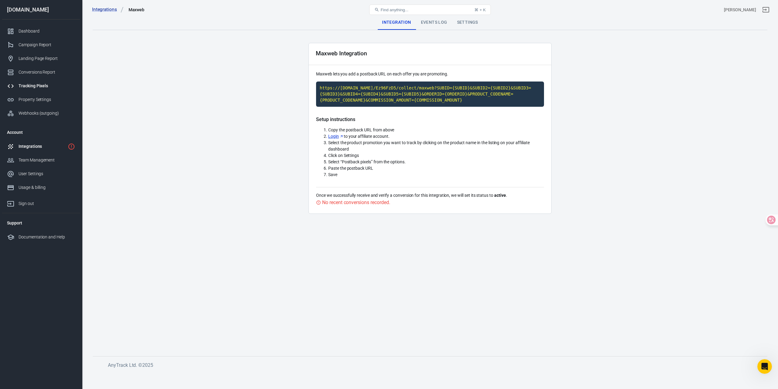
click at [36, 88] on div "Tracking Pixels" at bounding box center [47, 86] width 57 height 6
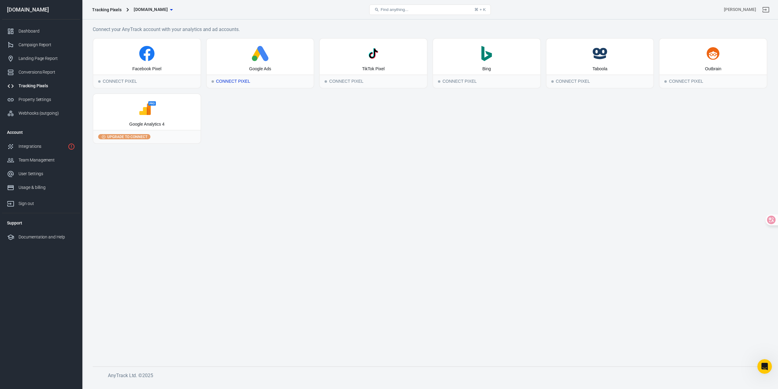
click at [243, 64] on div "Google Ads" at bounding box center [260, 57] width 107 height 36
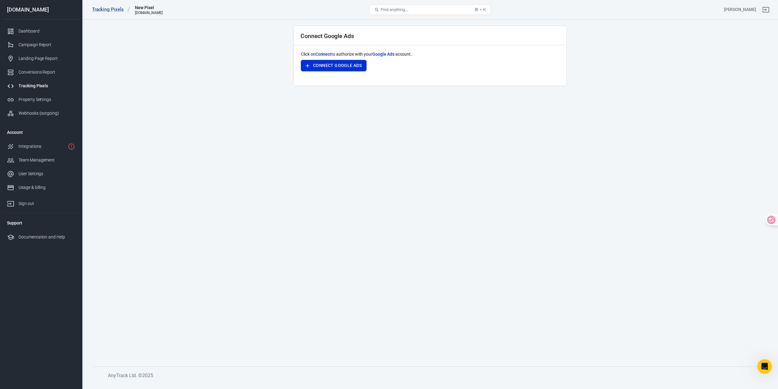
click at [321, 67] on button "Connect Google Ads" at bounding box center [334, 65] width 66 height 11
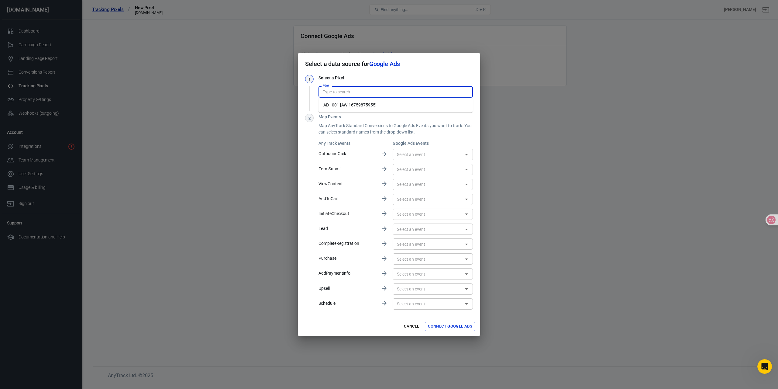
click at [361, 92] on input "Pixel" at bounding box center [395, 92] width 150 height 8
click at [363, 105] on li "AD - 001 [AW-16759875955]" at bounding box center [396, 105] width 154 height 10
type input "AD - 001 [AW-16759875955]"
click at [373, 109] on div "1 Select a Pixel Pixel AD - 001 [AW-16759875955] Pixel Use another account 2 Ma…" at bounding box center [389, 193] width 168 height 236
type input "注册 [7XpYCMKH5eMZEPPS3bc-]"
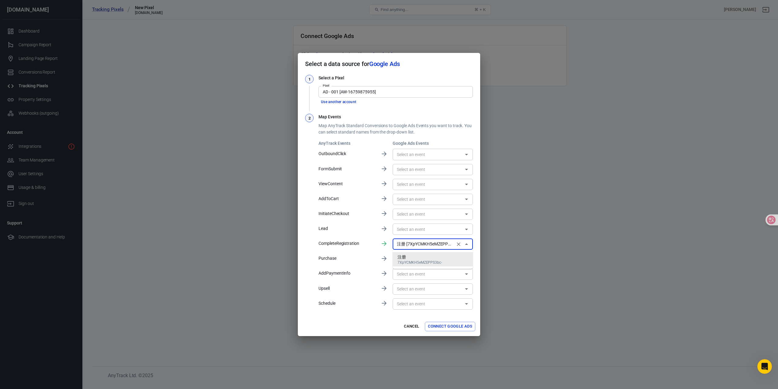
click at [431, 245] on input "注册 [7XpYCMKH5eMZEPPS3bc-]" at bounding box center [424, 244] width 59 height 8
click at [419, 229] on input "text" at bounding box center [428, 229] width 67 height 8
click at [417, 261] on input "text" at bounding box center [428, 259] width 67 height 8
click at [410, 326] on button "Cancel" at bounding box center [411, 326] width 19 height 9
